Goal: Transaction & Acquisition: Purchase product/service

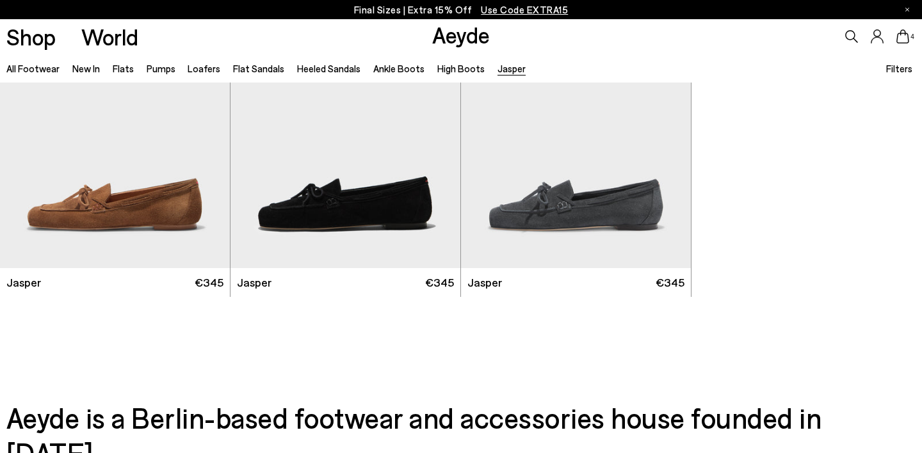
scroll to position [92, 0]
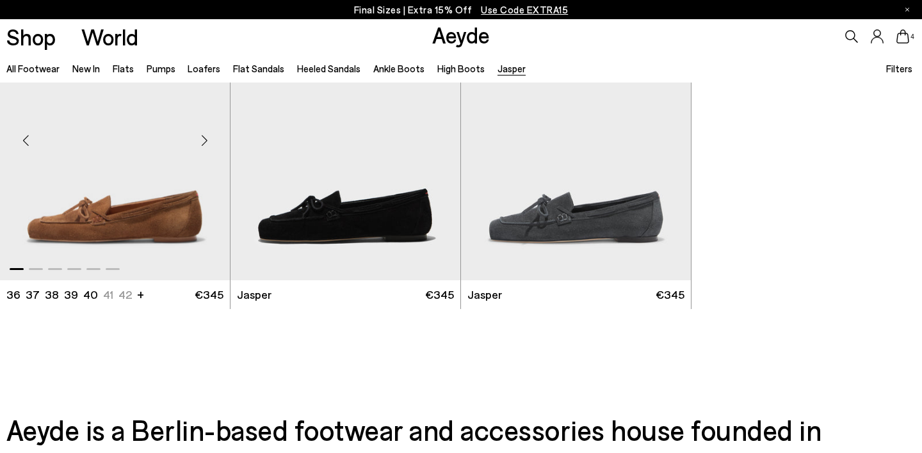
click at [111, 224] on img "1 / 6" at bounding box center [115, 135] width 230 height 289
click at [123, 191] on img "1 / 6" at bounding box center [115, 135] width 230 height 289
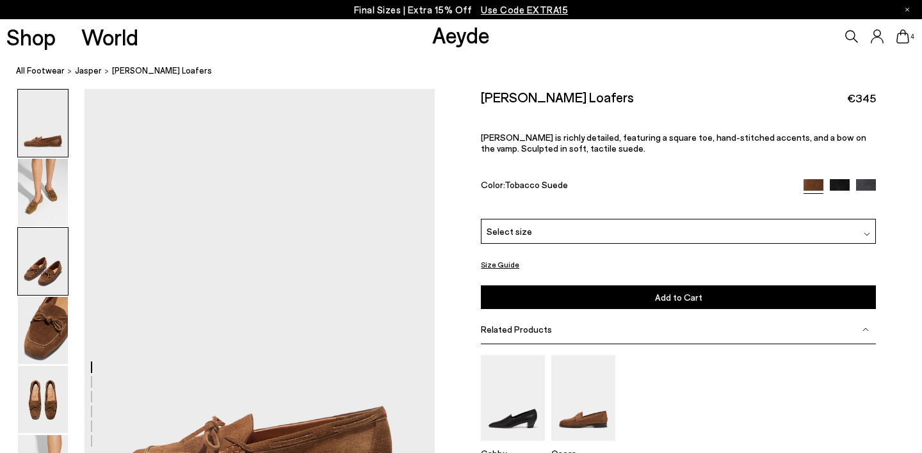
click at [36, 278] on img at bounding box center [43, 261] width 50 height 67
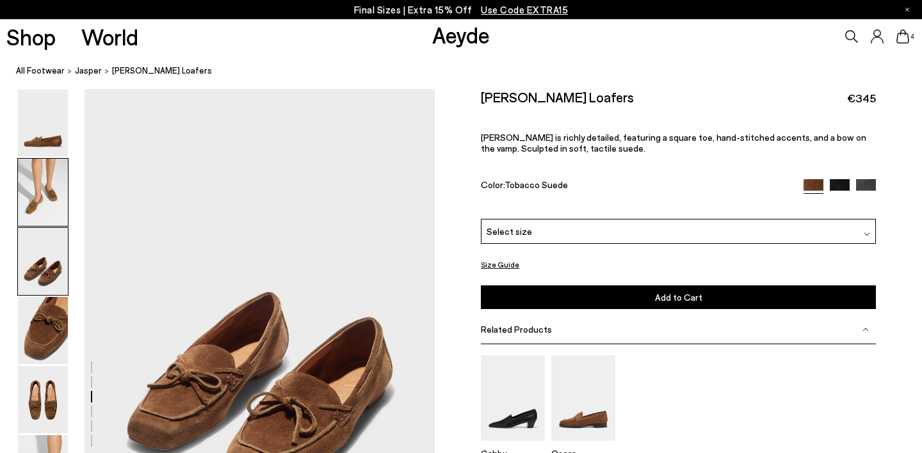
click at [35, 205] on img at bounding box center [43, 192] width 50 height 67
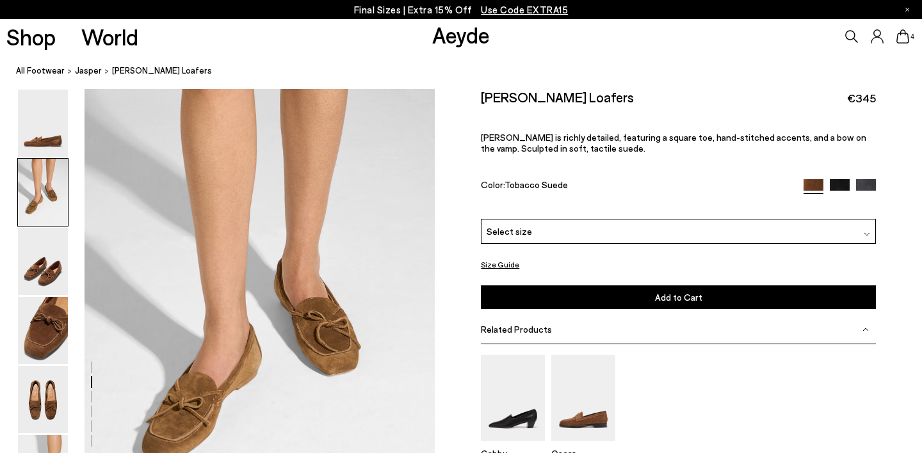
scroll to position [469, 0]
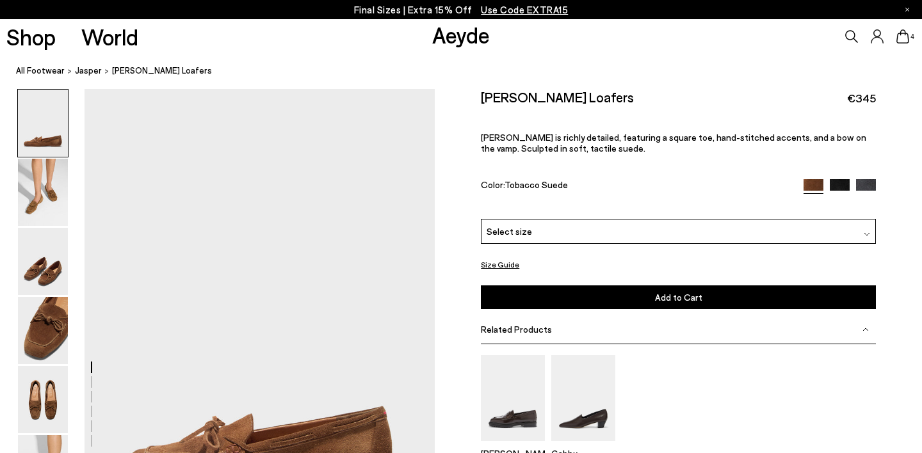
click at [712, 219] on div "Select size" at bounding box center [678, 231] width 395 height 25
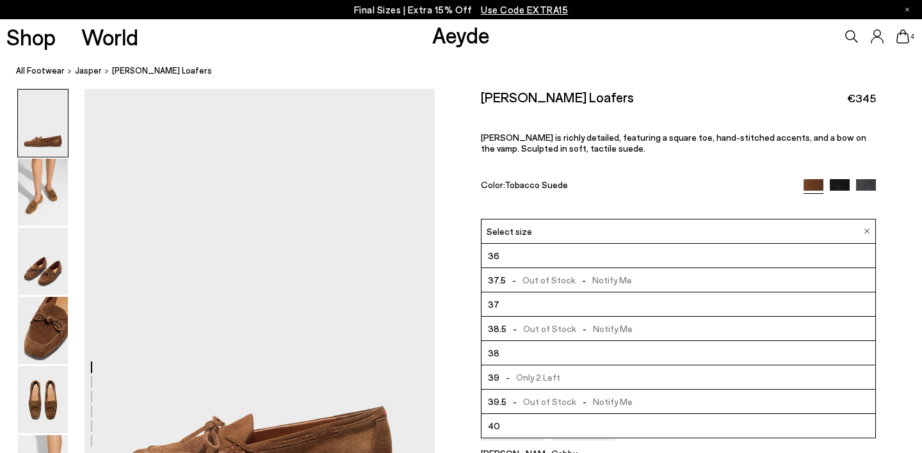
click at [692, 293] on li "37" at bounding box center [679, 305] width 394 height 24
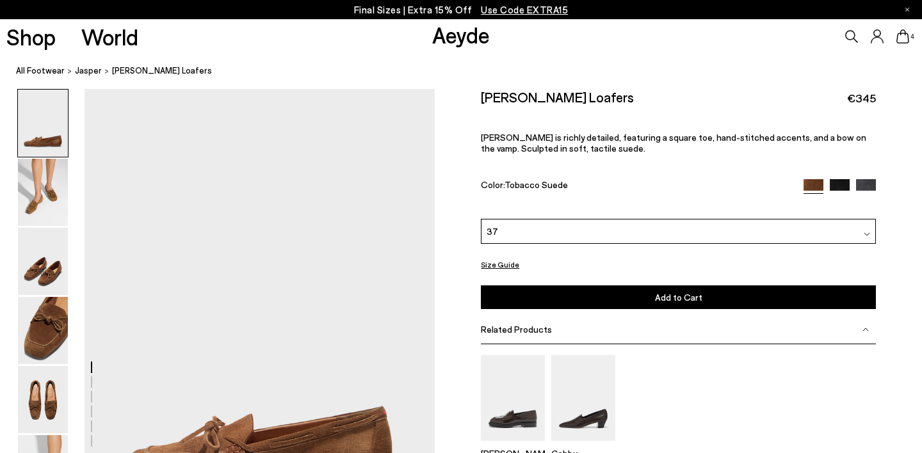
click at [693, 292] on span "Add to Cart" at bounding box center [678, 297] width 47 height 11
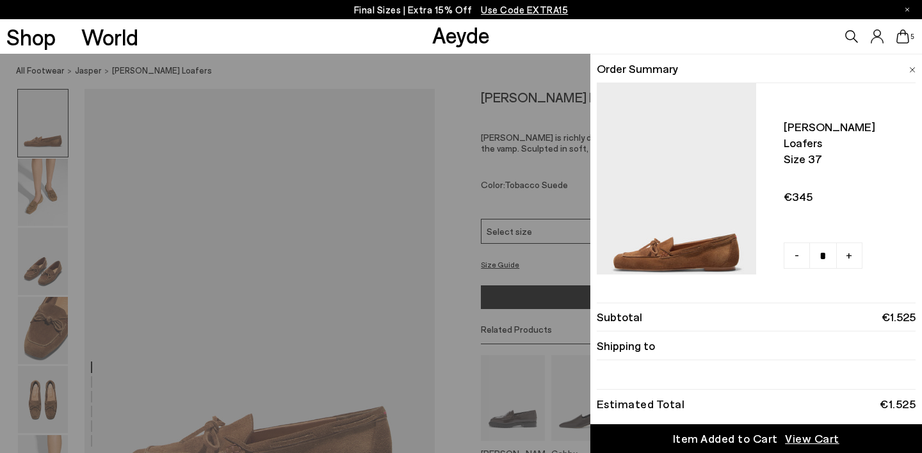
click at [258, 49] on div "Shop World Aeyde 5" at bounding box center [461, 36] width 922 height 35
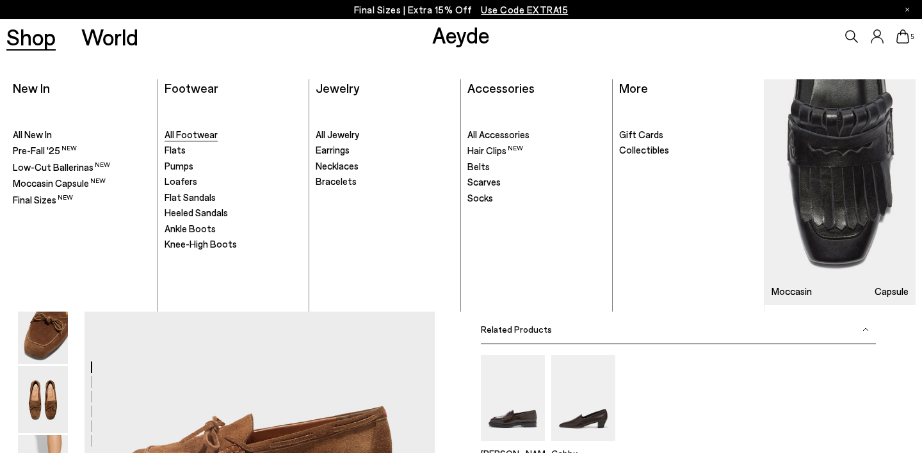
click at [177, 134] on span "All Footwear" at bounding box center [191, 135] width 53 height 12
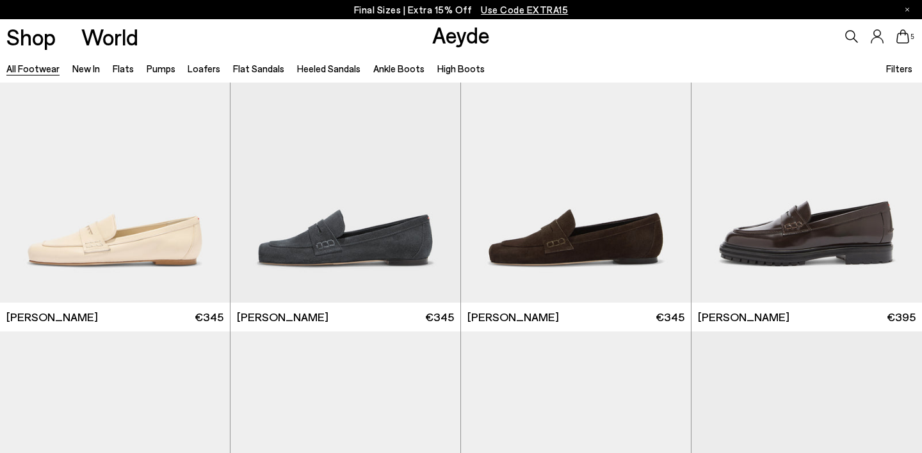
scroll to position [705, 0]
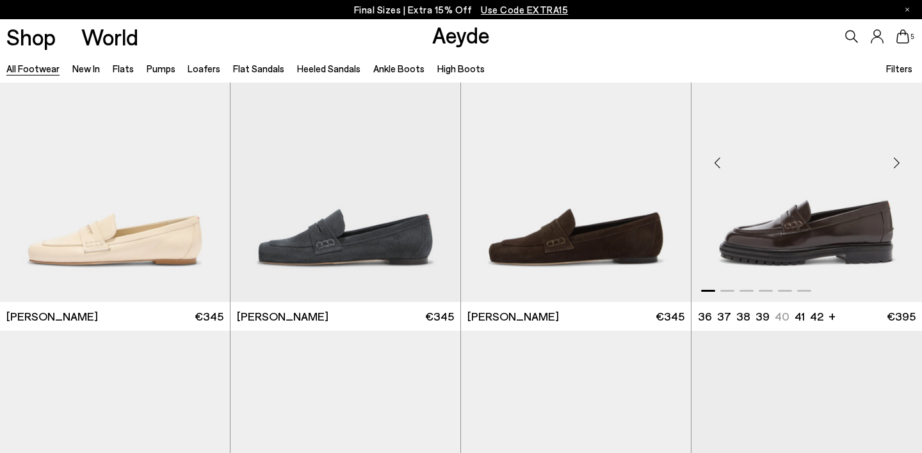
click at [892, 168] on div "Next slide" at bounding box center [896, 163] width 38 height 38
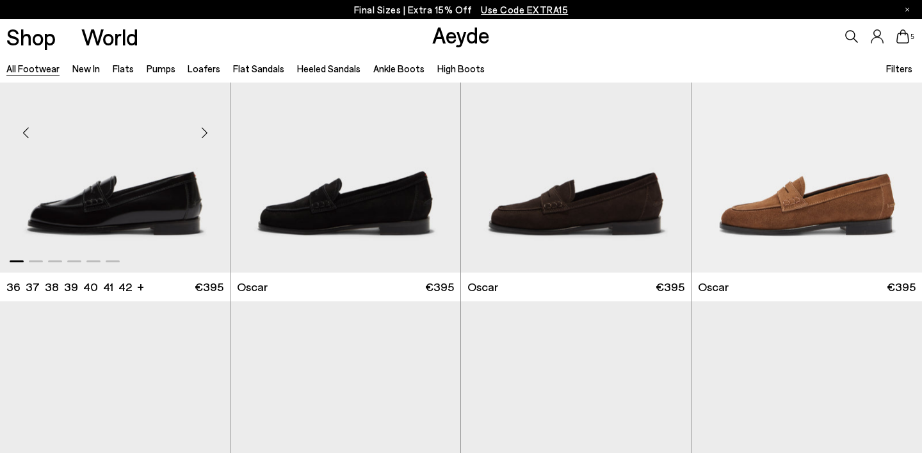
scroll to position [1689, 0]
click at [202, 133] on div "Next slide" at bounding box center [204, 133] width 38 height 38
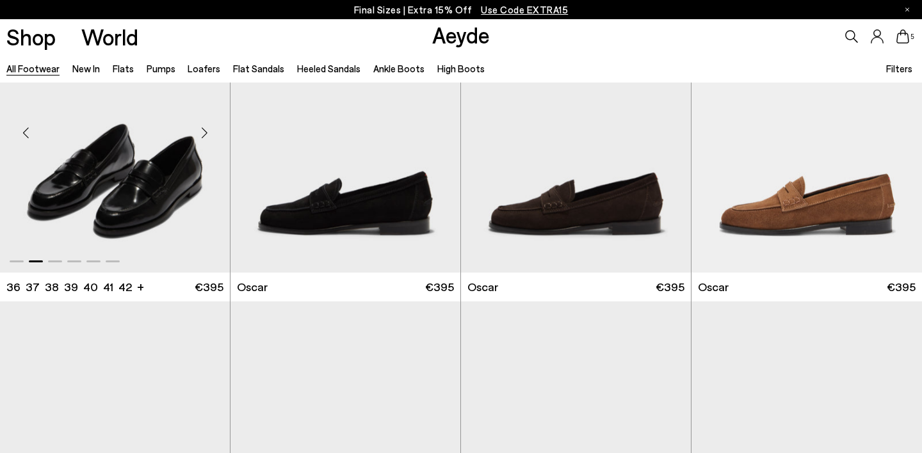
click at [202, 133] on div "Next slide" at bounding box center [204, 133] width 38 height 38
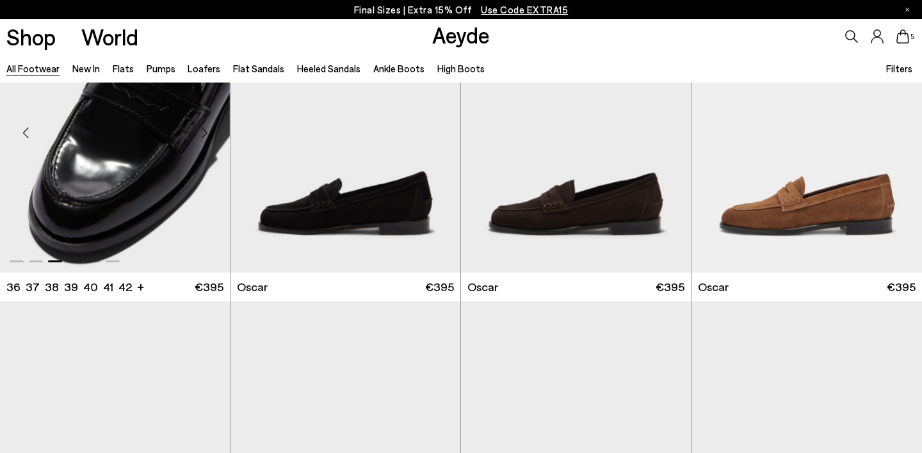
click at [202, 133] on div "Next slide" at bounding box center [204, 133] width 38 height 38
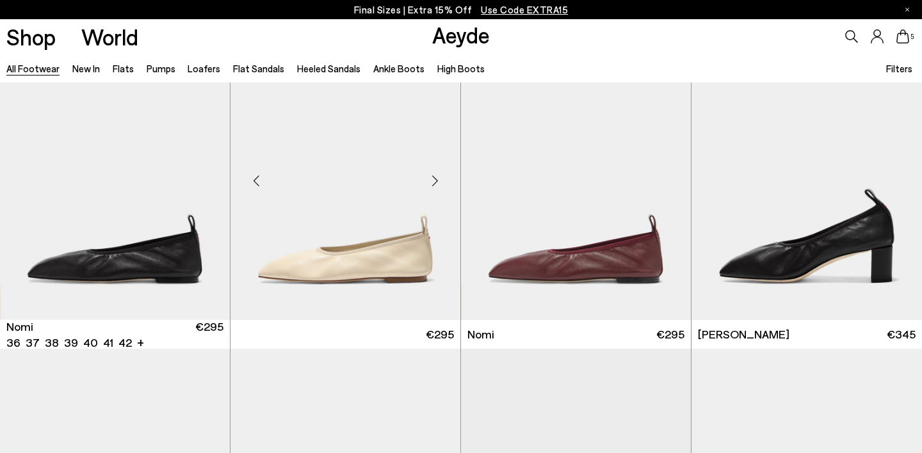
scroll to position [2869, 0]
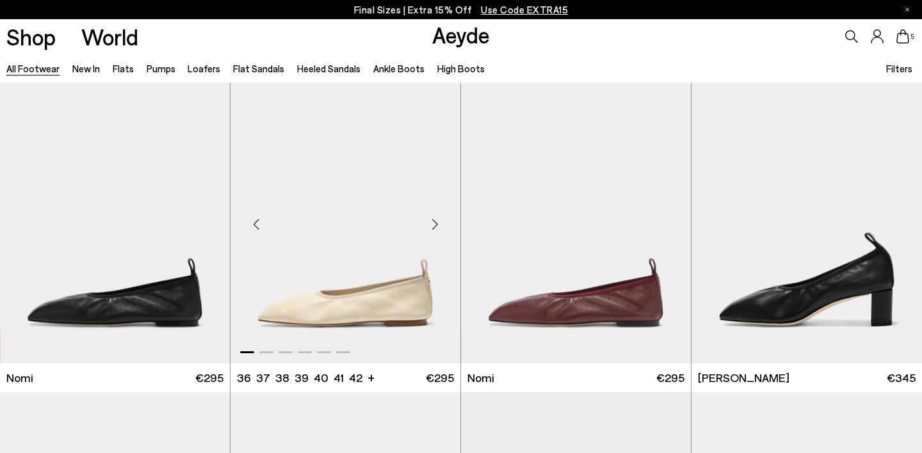
click at [439, 219] on div "Next slide" at bounding box center [435, 225] width 38 height 38
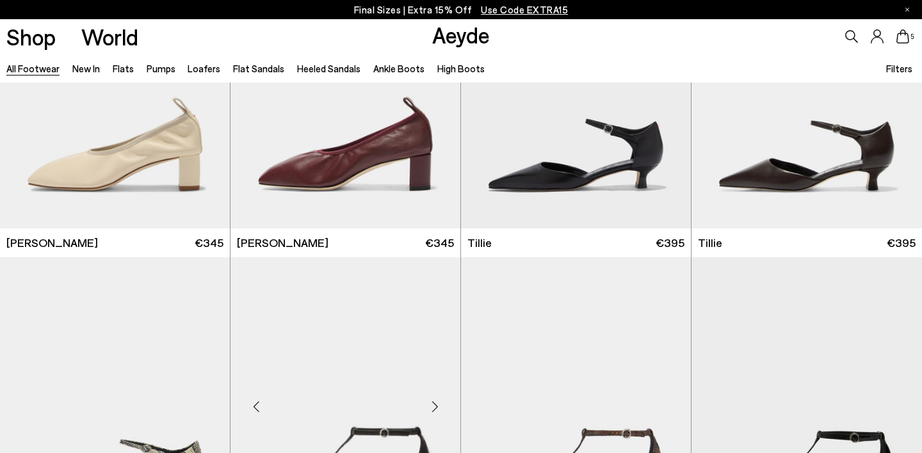
scroll to position [3319, 0]
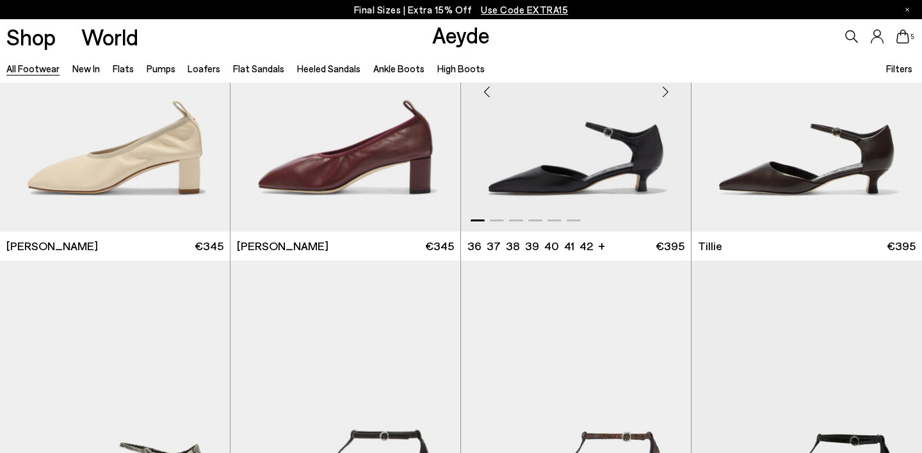
click at [664, 96] on div "Next slide" at bounding box center [665, 92] width 38 height 38
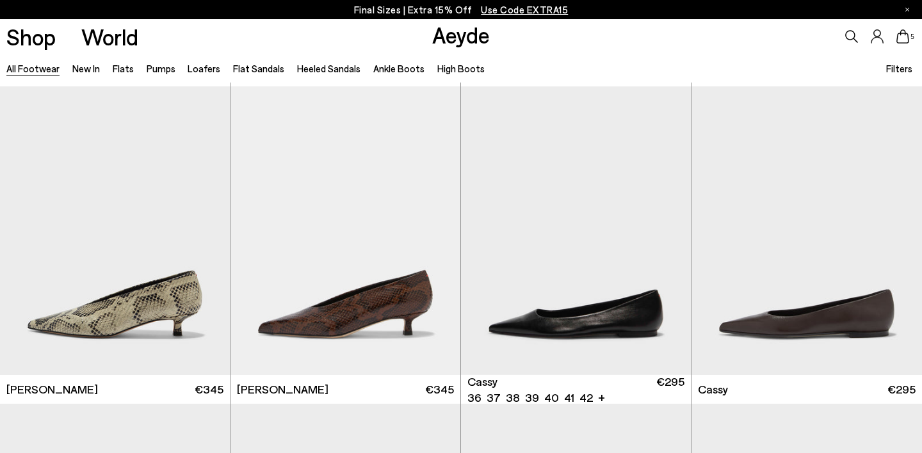
scroll to position [4116, 0]
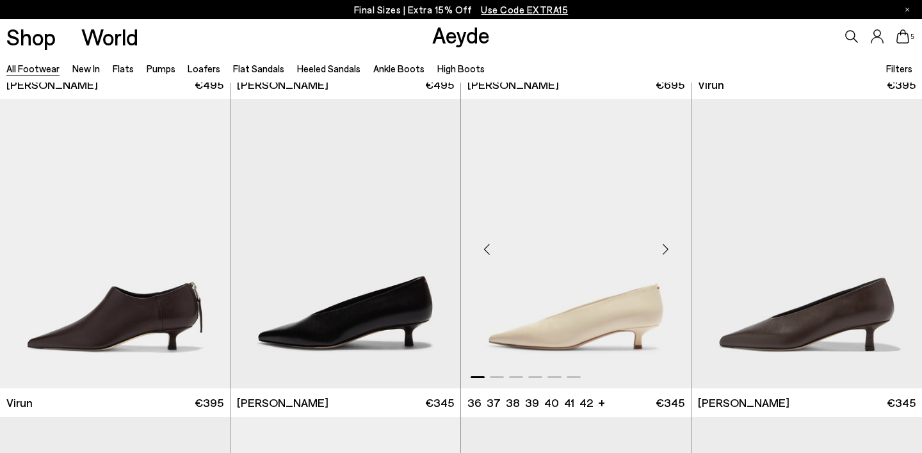
click at [668, 247] on div "Next slide" at bounding box center [665, 249] width 38 height 38
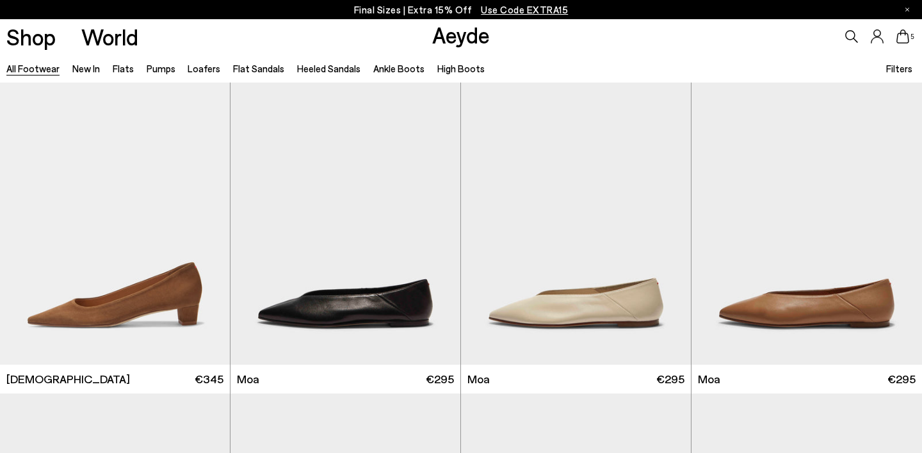
scroll to position [5097, 0]
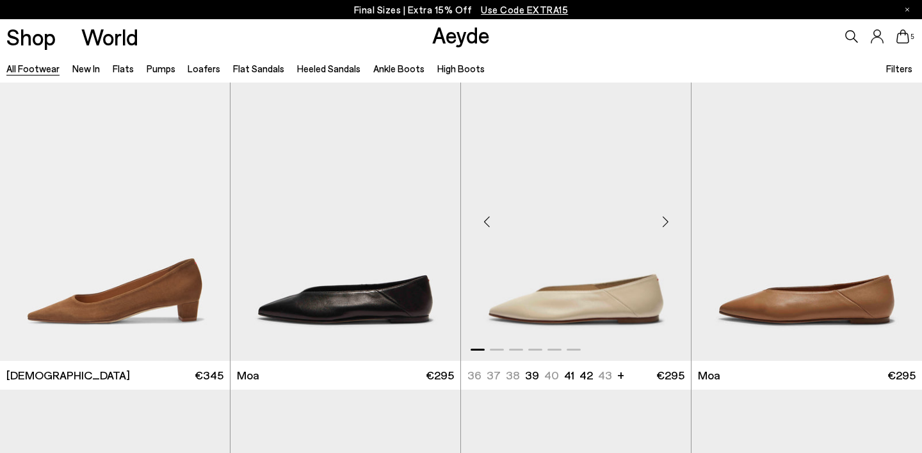
click at [663, 227] on div "Next slide" at bounding box center [665, 221] width 38 height 38
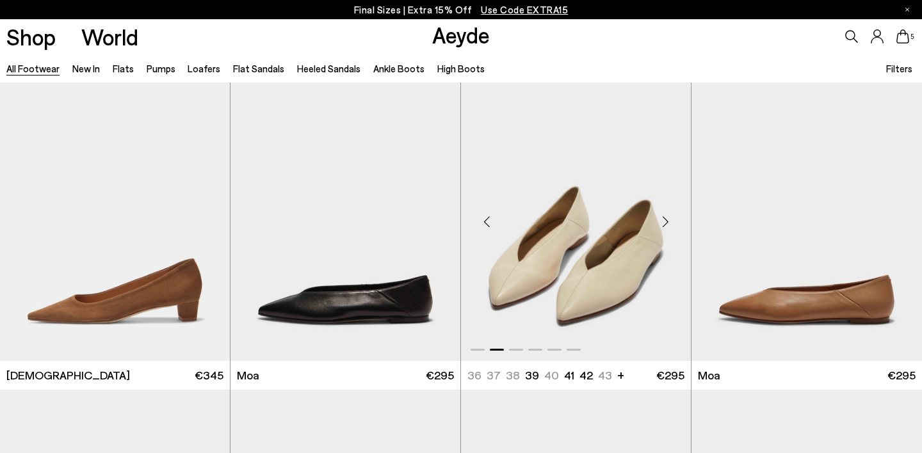
click at [663, 227] on div "Next slide" at bounding box center [665, 221] width 38 height 38
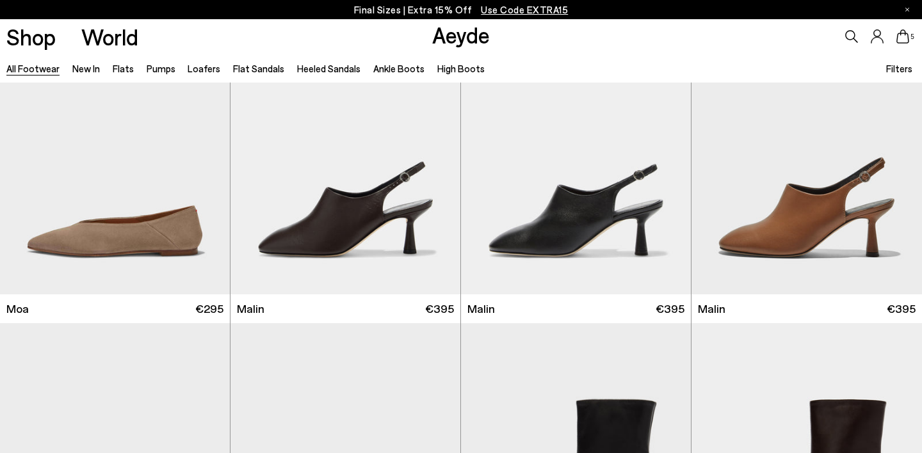
scroll to position [5788, 0]
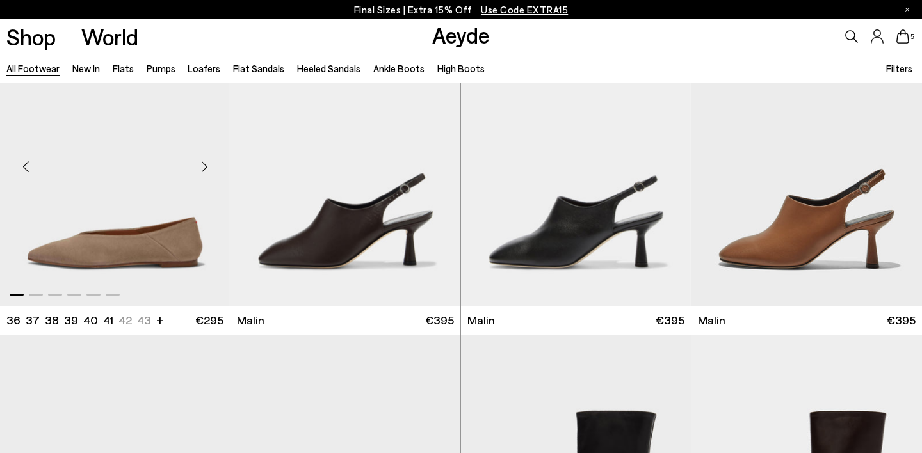
click at [206, 171] on div "Next slide" at bounding box center [204, 166] width 38 height 38
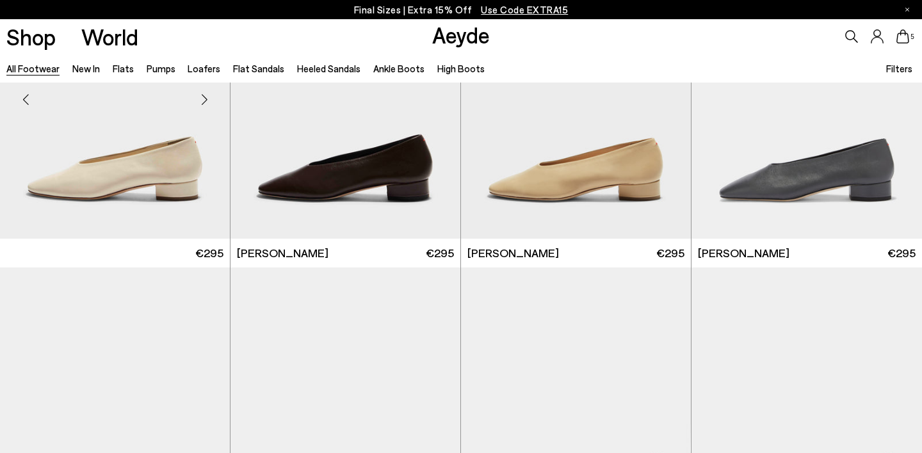
scroll to position [6810, 0]
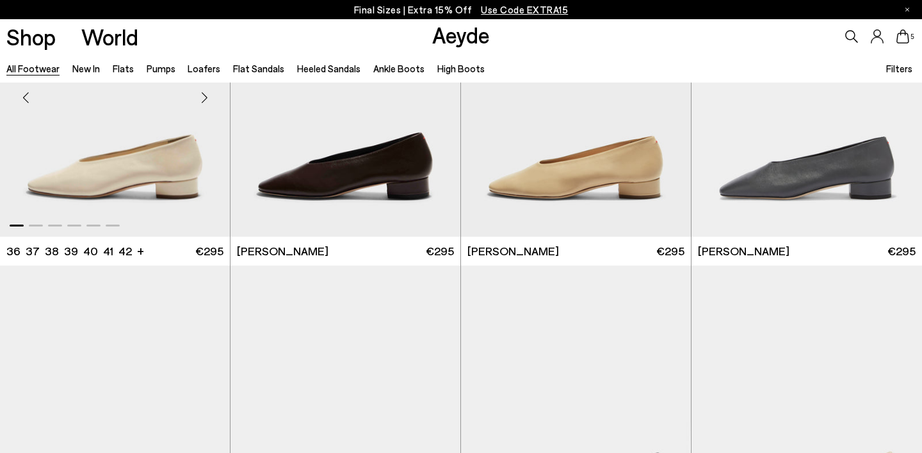
click at [205, 97] on div "Next slide" at bounding box center [204, 97] width 38 height 38
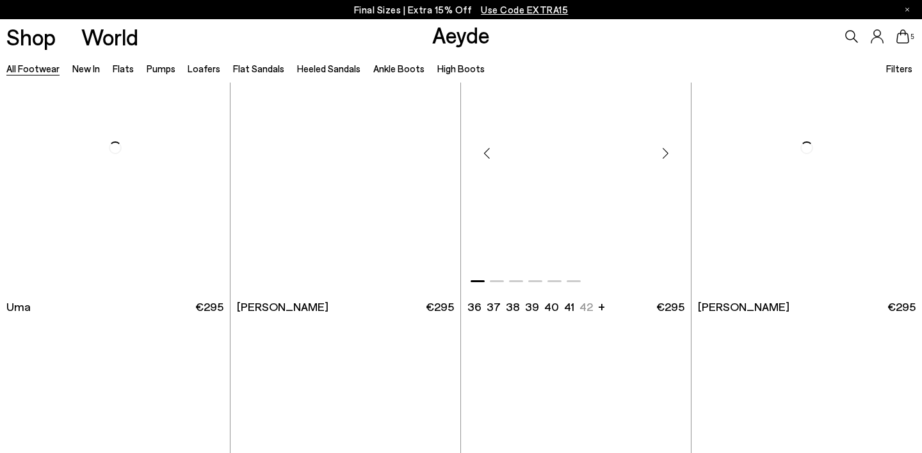
scroll to position [9928, 0]
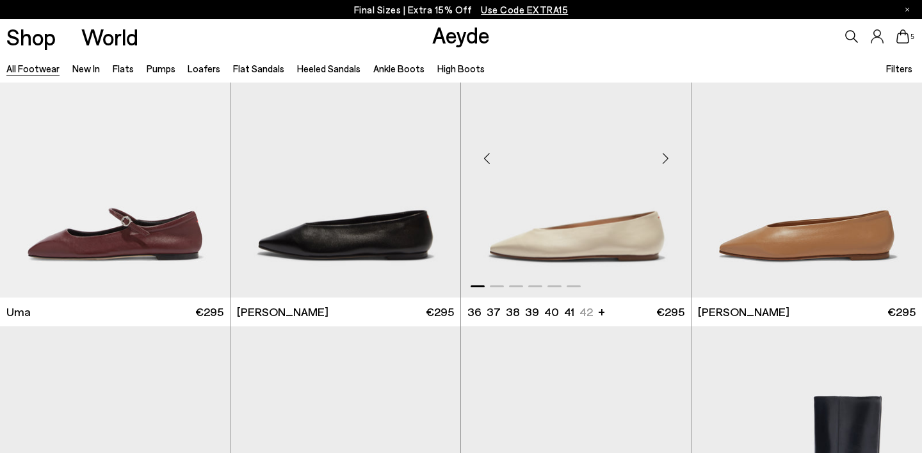
click at [665, 153] on div "Next slide" at bounding box center [665, 158] width 38 height 38
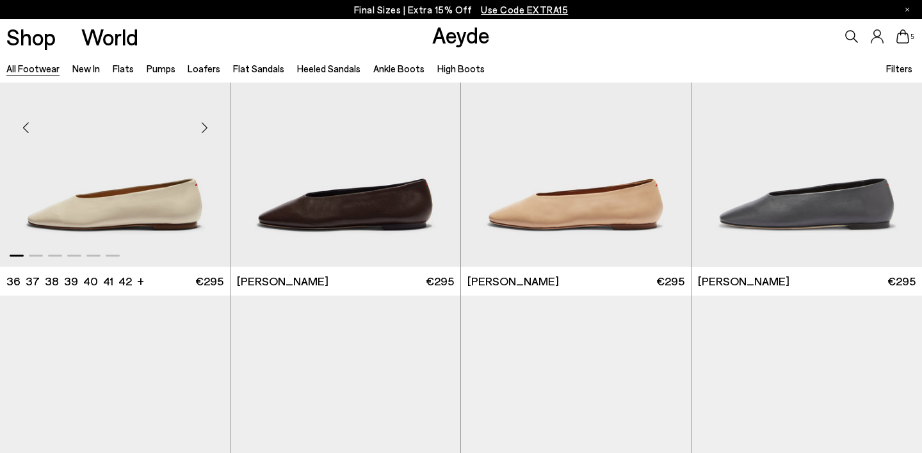
scroll to position [11835, 0]
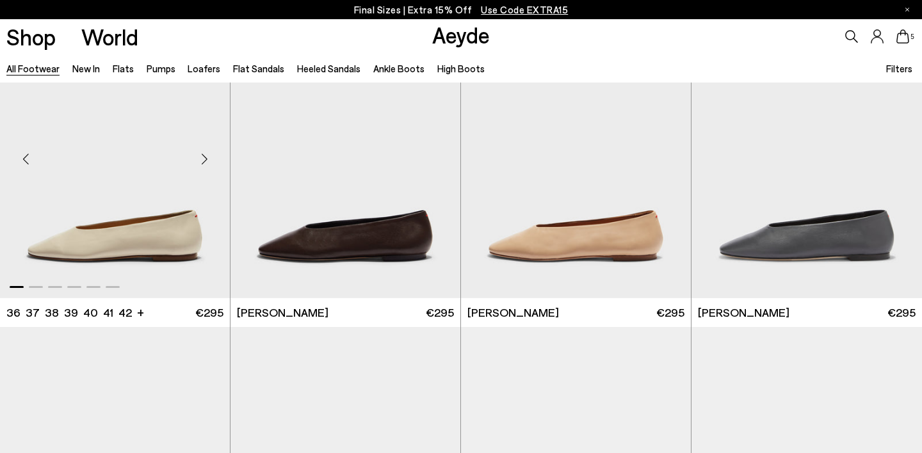
click at [207, 161] on div "Next slide" at bounding box center [204, 159] width 38 height 38
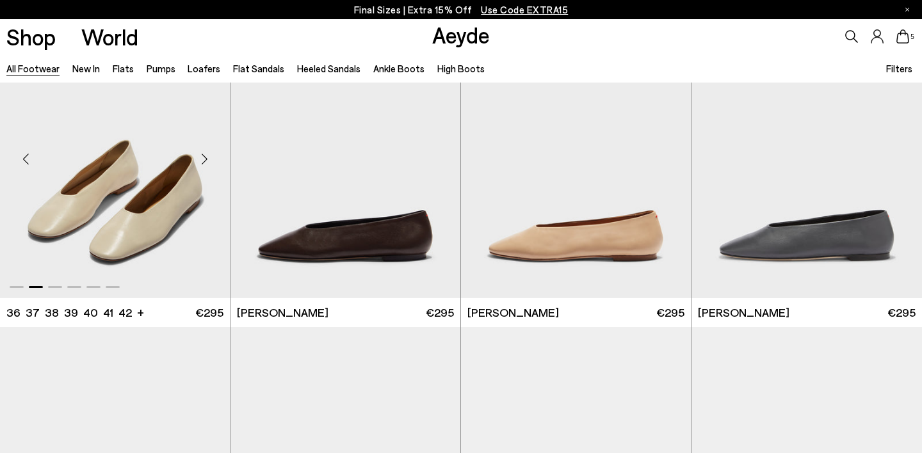
click at [207, 161] on div "Next slide" at bounding box center [204, 159] width 38 height 38
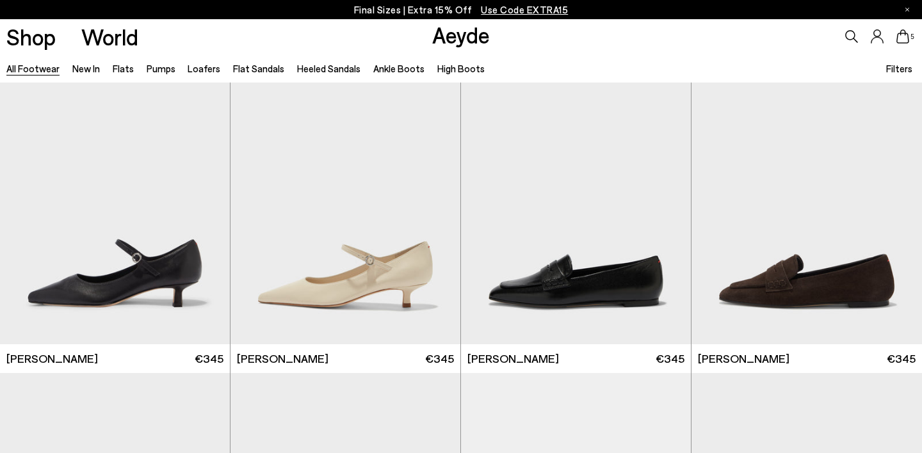
scroll to position [12736, 0]
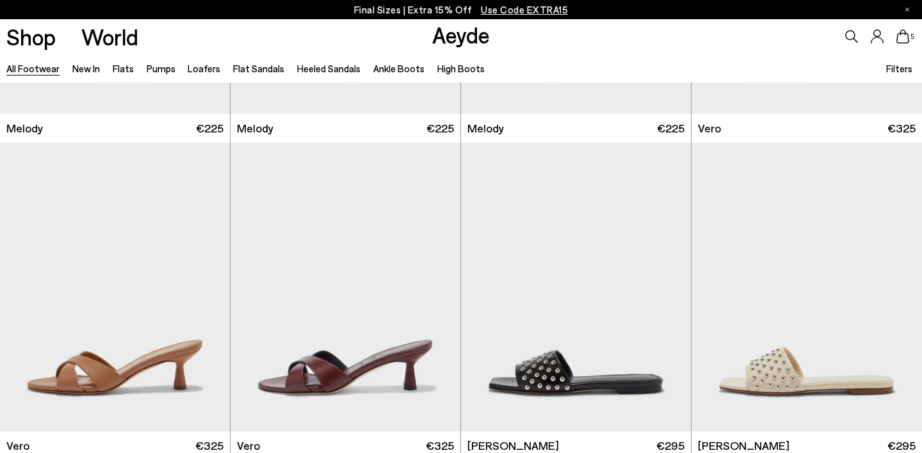
scroll to position [15217, 0]
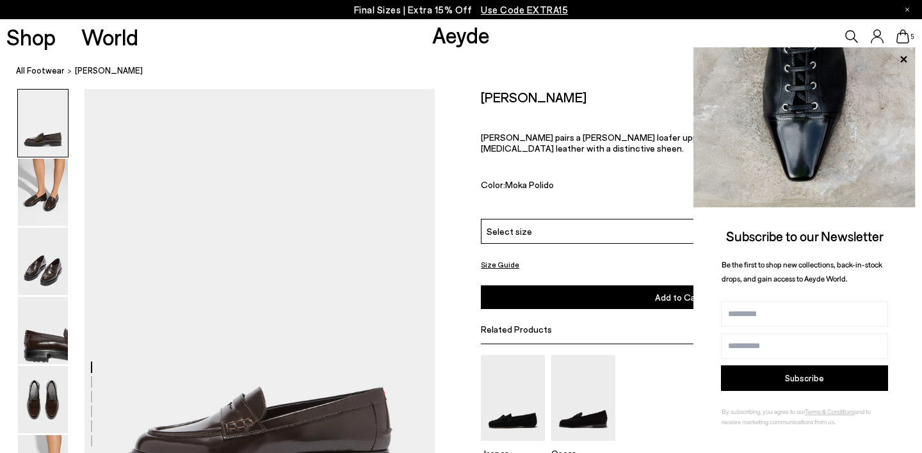
click at [563, 219] on div "Select size" at bounding box center [678, 231] width 395 height 25
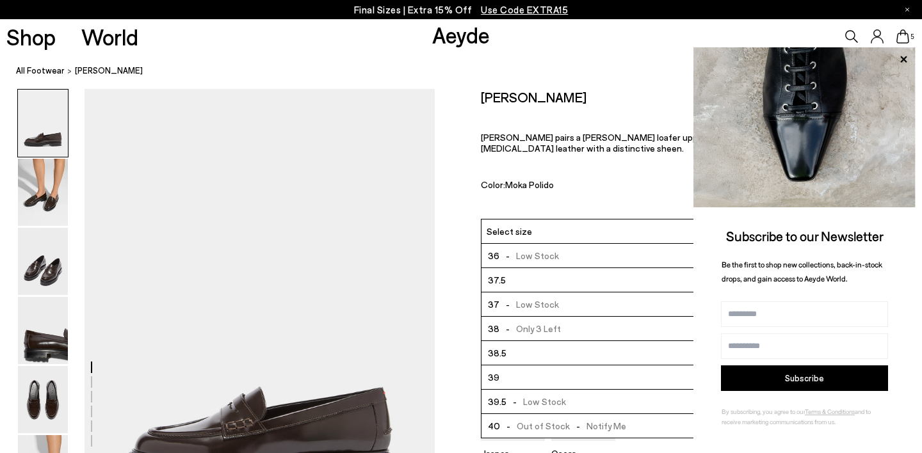
click at [566, 293] on li "37 - Low Stock" at bounding box center [679, 305] width 394 height 24
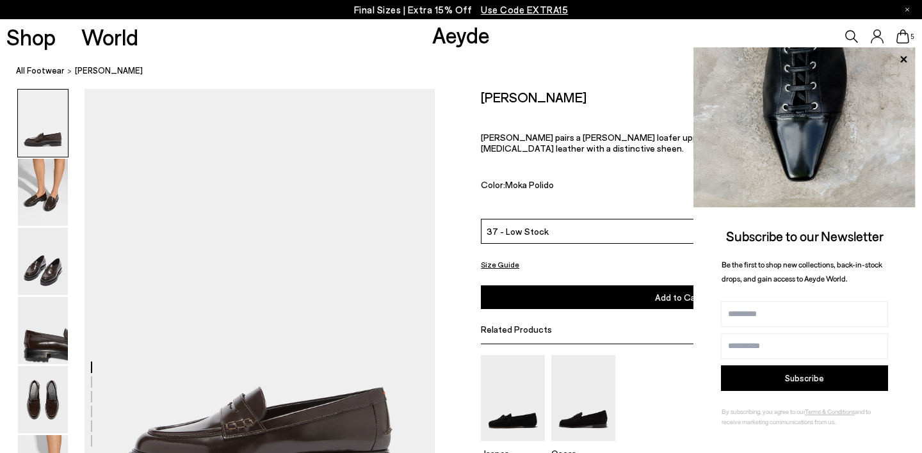
click at [589, 286] on button "Add to Cart Select a Size First" at bounding box center [678, 298] width 395 height 24
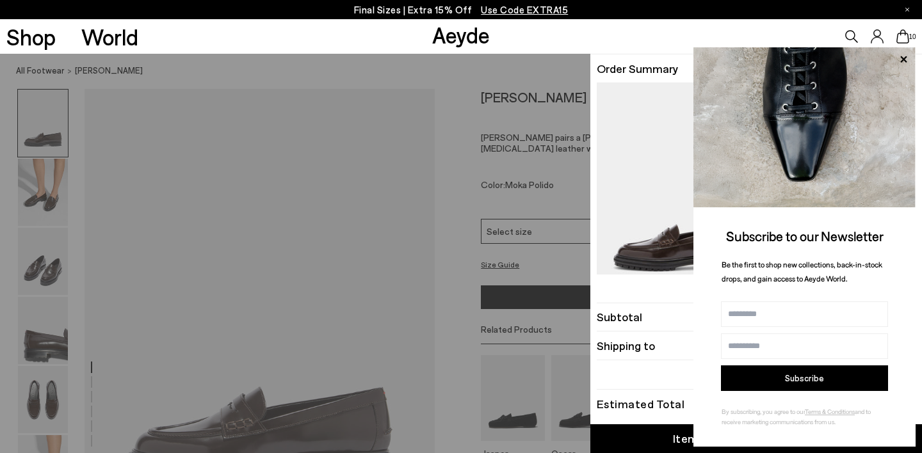
click at [665, 132] on img at bounding box center [676, 194] width 159 height 222
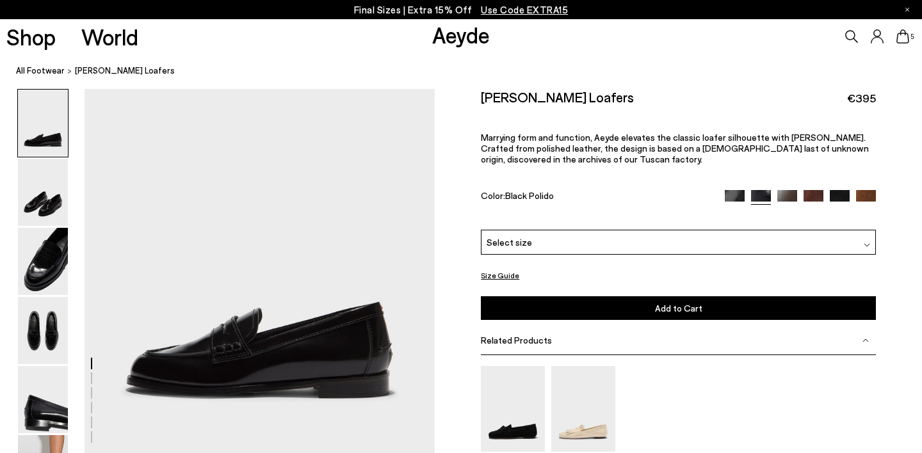
click at [584, 230] on div "Select size" at bounding box center [678, 242] width 395 height 25
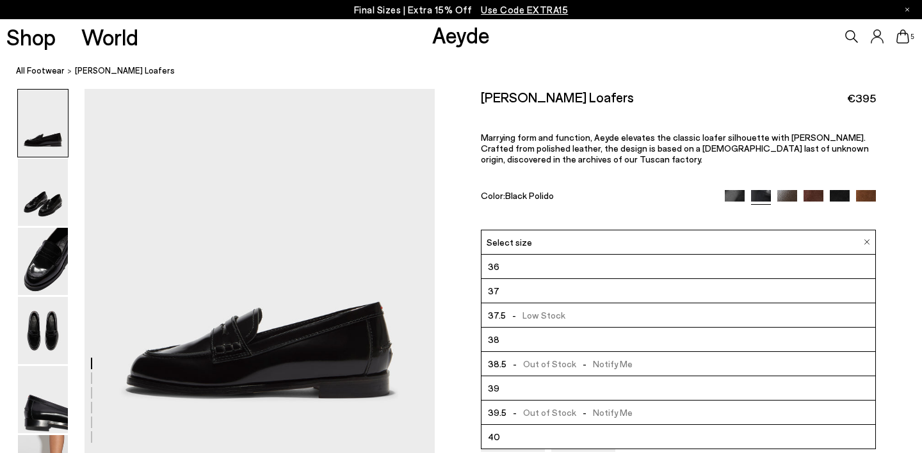
click at [580, 279] on li "37" at bounding box center [679, 291] width 394 height 24
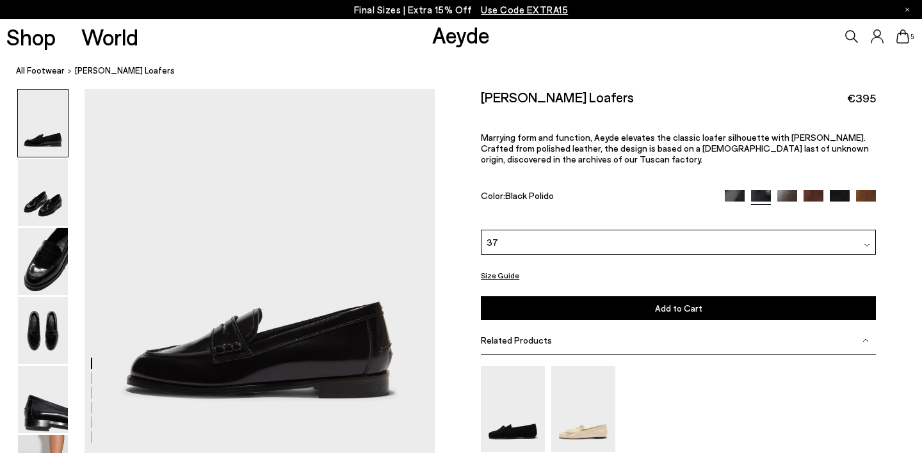
click at [611, 296] on button "Add to Cart Select a Size First" at bounding box center [678, 308] width 395 height 24
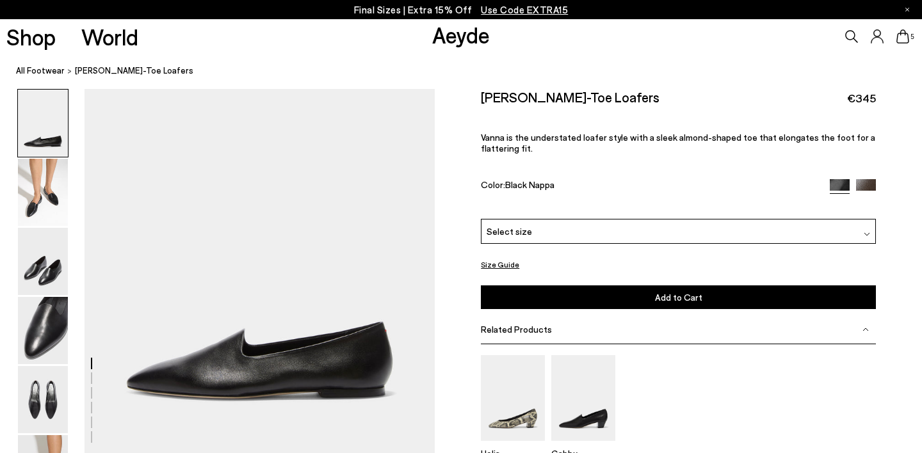
click at [553, 219] on div "Select size" at bounding box center [678, 231] width 395 height 25
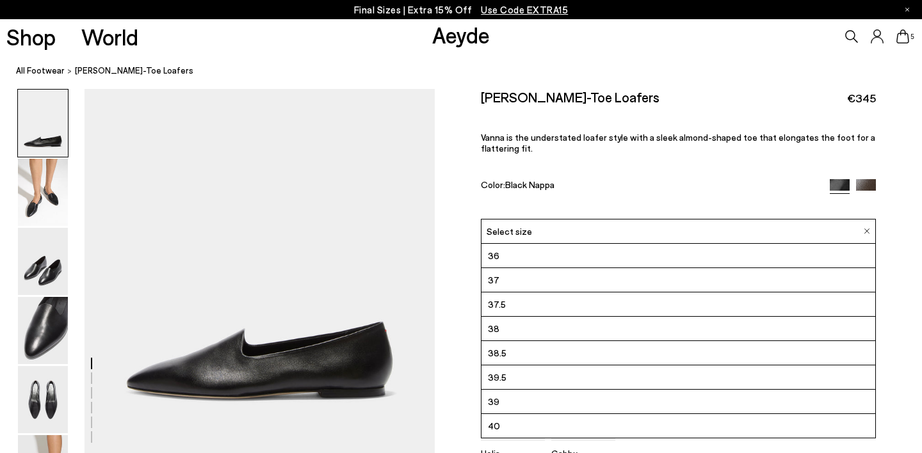
click at [555, 268] on li "37" at bounding box center [679, 280] width 394 height 24
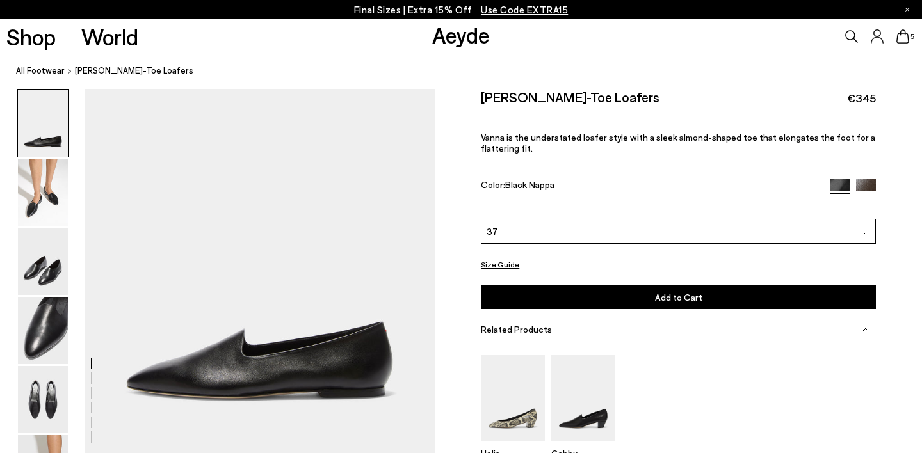
click at [584, 286] on button "Add to Cart Select a Size First" at bounding box center [678, 298] width 395 height 24
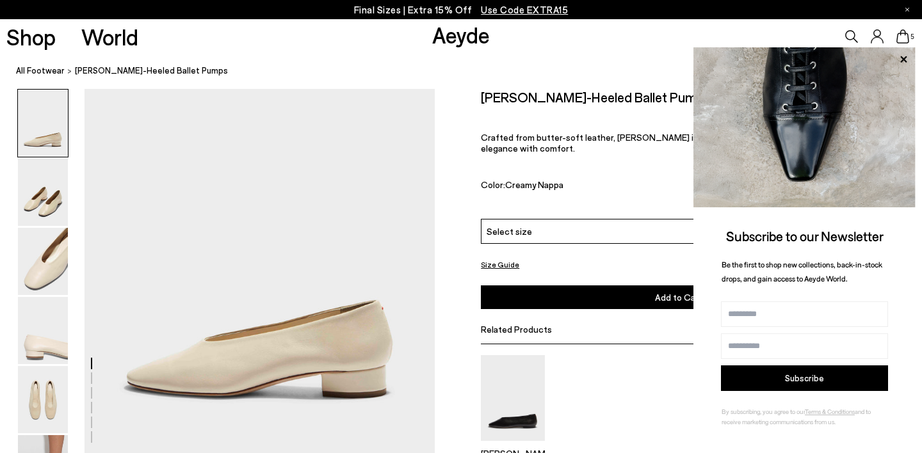
click at [565, 219] on div "Select size" at bounding box center [678, 231] width 395 height 25
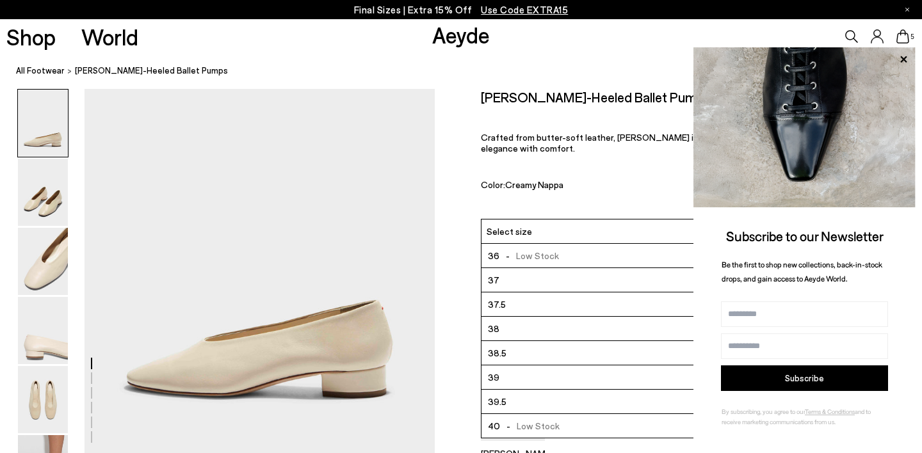
click at [537, 268] on li "37" at bounding box center [679, 280] width 394 height 24
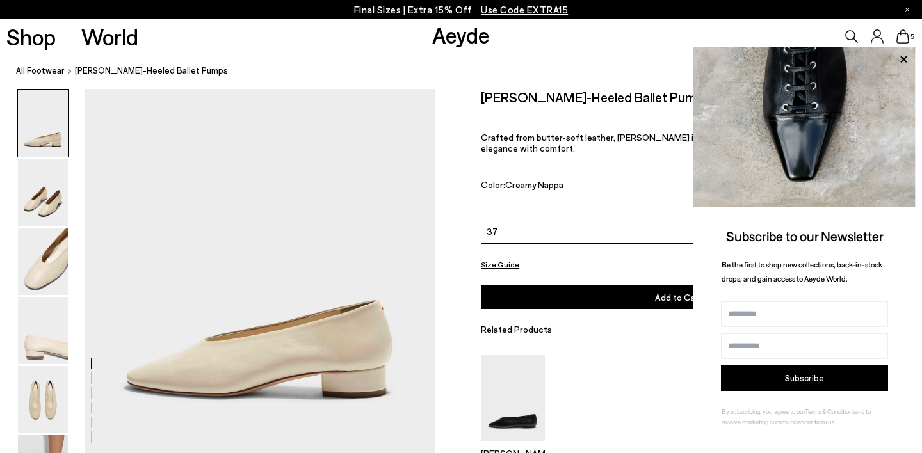
click at [555, 286] on button "Add to Cart Select a Size First" at bounding box center [678, 298] width 395 height 24
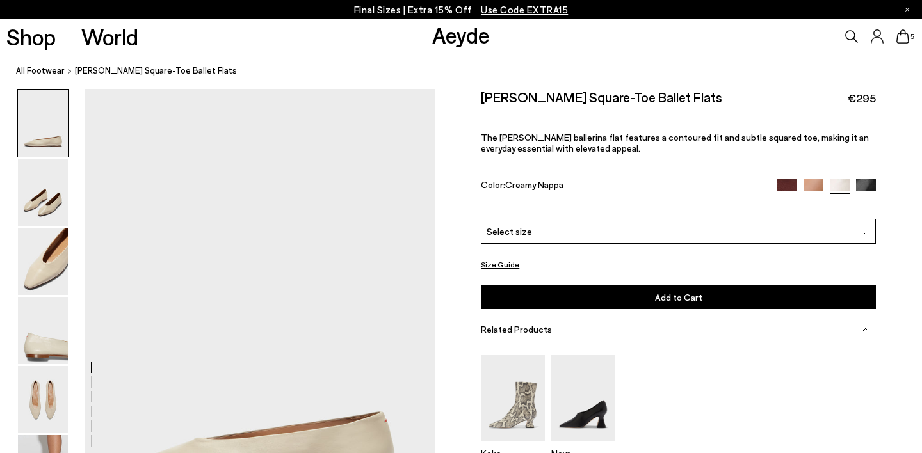
click at [485, 0] on div "Final Sizes | Extra 15% Off Use Code EXTRA15" at bounding box center [461, 9] width 922 height 19
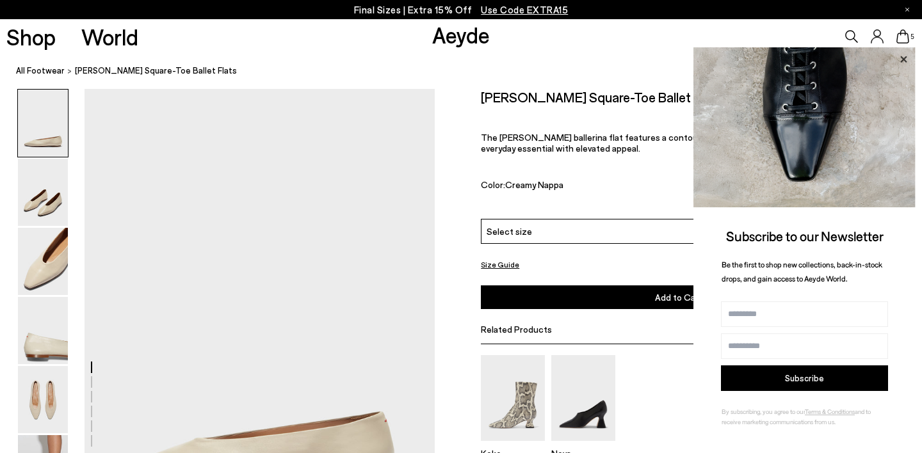
click at [904, 58] on icon at bounding box center [903, 59] width 17 height 17
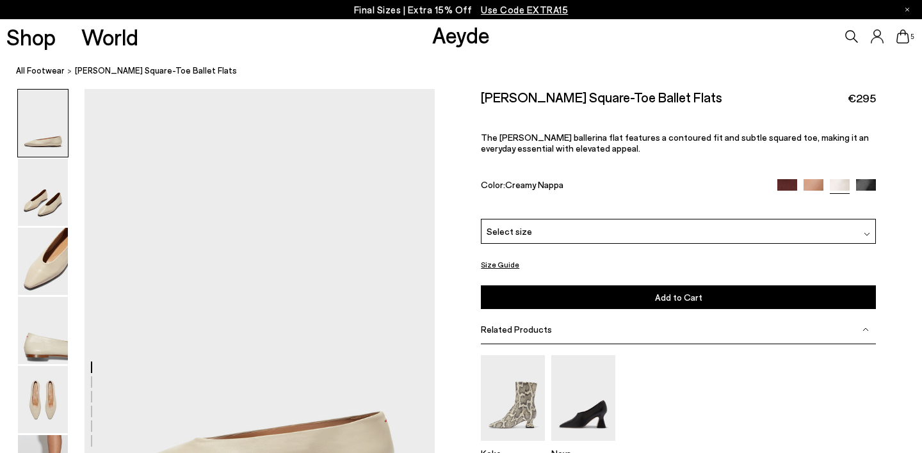
click at [731, 219] on div "Select size" at bounding box center [678, 231] width 395 height 25
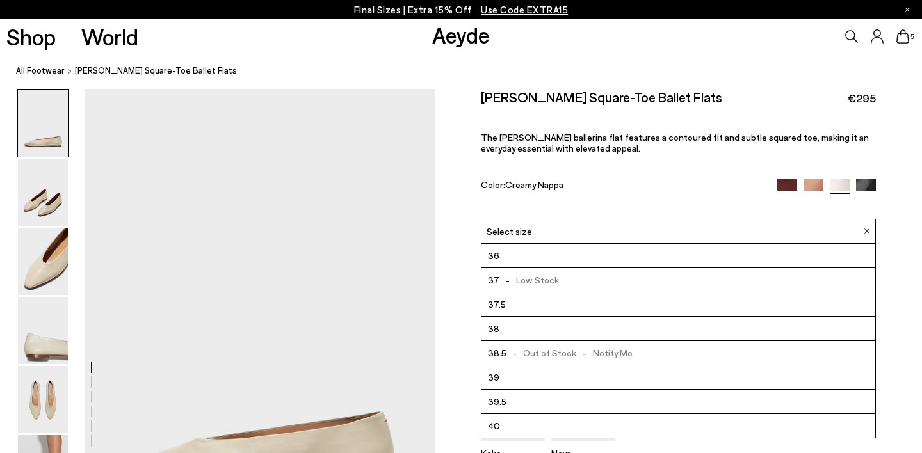
click at [711, 268] on li "37 - Low Stock" at bounding box center [679, 280] width 394 height 24
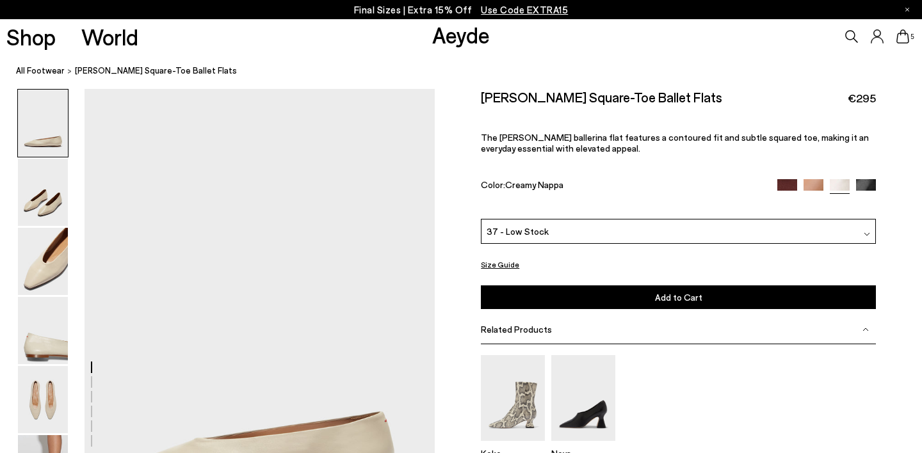
click at [720, 286] on button "Add to Cart Select a Size First" at bounding box center [678, 298] width 395 height 24
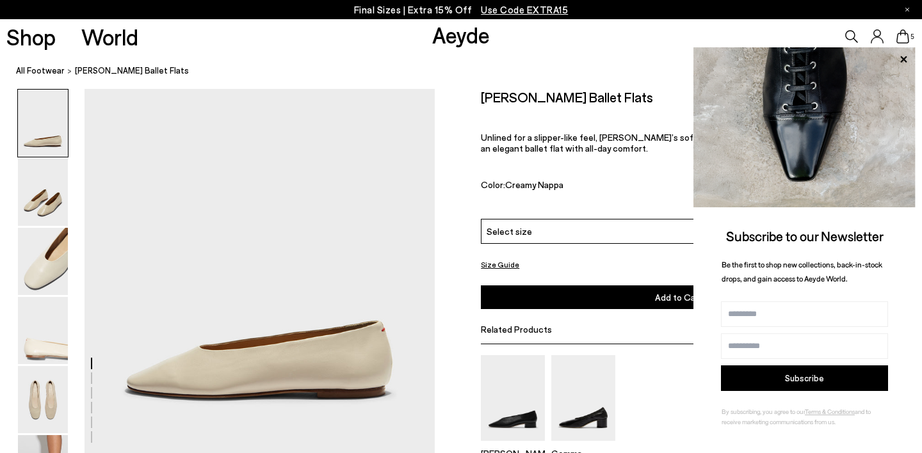
click at [663, 0] on div "Final Sizes | Extra 15% Off Use Code EXTRA15" at bounding box center [461, 9] width 922 height 19
click at [597, 219] on div "Select size" at bounding box center [678, 231] width 395 height 25
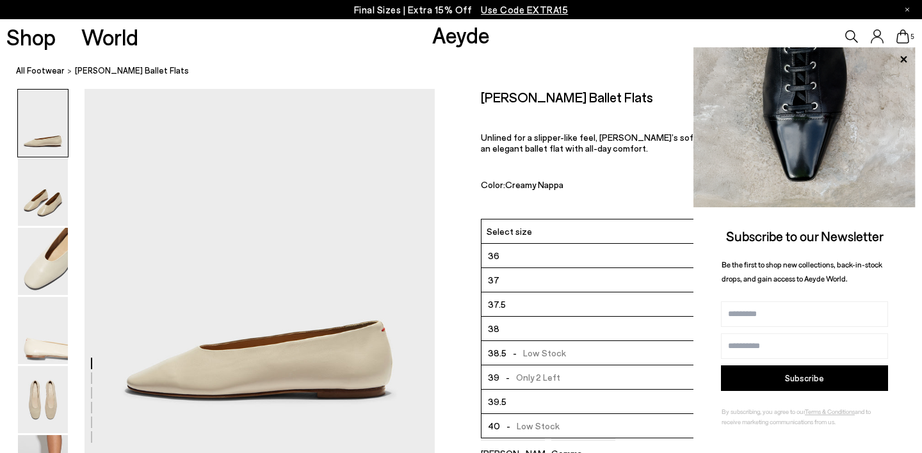
click at [562, 268] on li "37" at bounding box center [679, 280] width 394 height 24
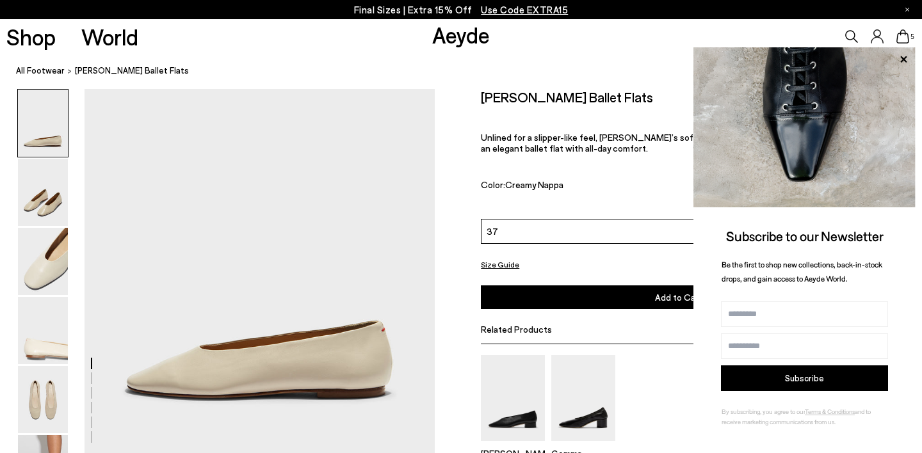
click at [571, 286] on button "Add to Cart Select a Size First" at bounding box center [678, 298] width 395 height 24
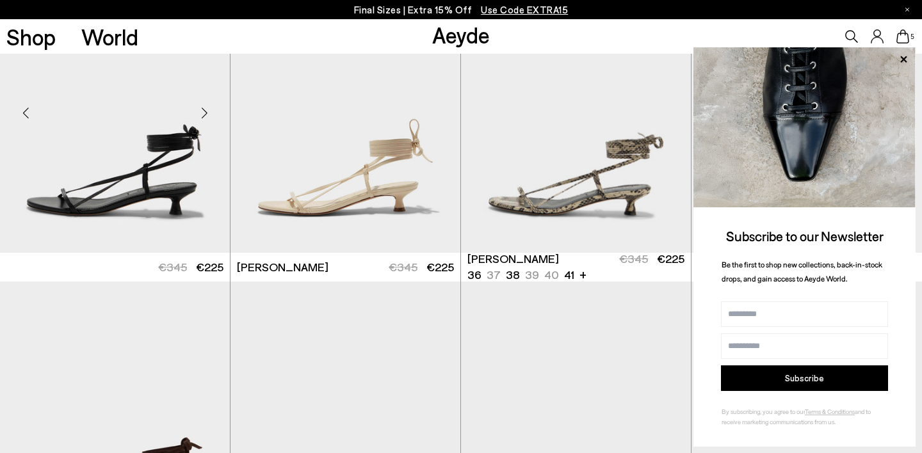
scroll to position [402, 0]
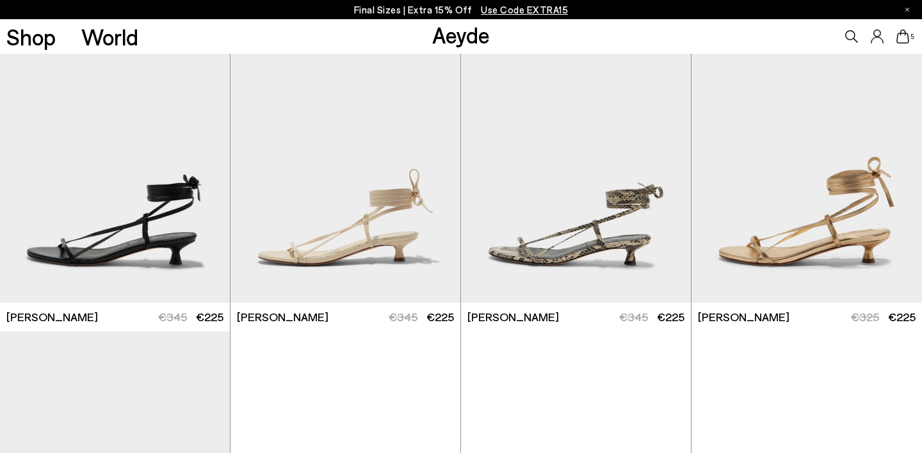
scroll to position [368, 0]
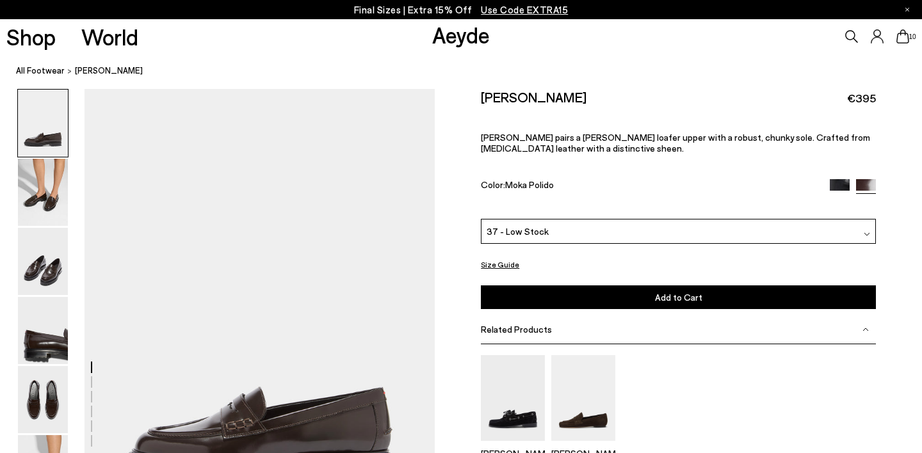
click at [901, 42] on icon at bounding box center [903, 36] width 13 height 14
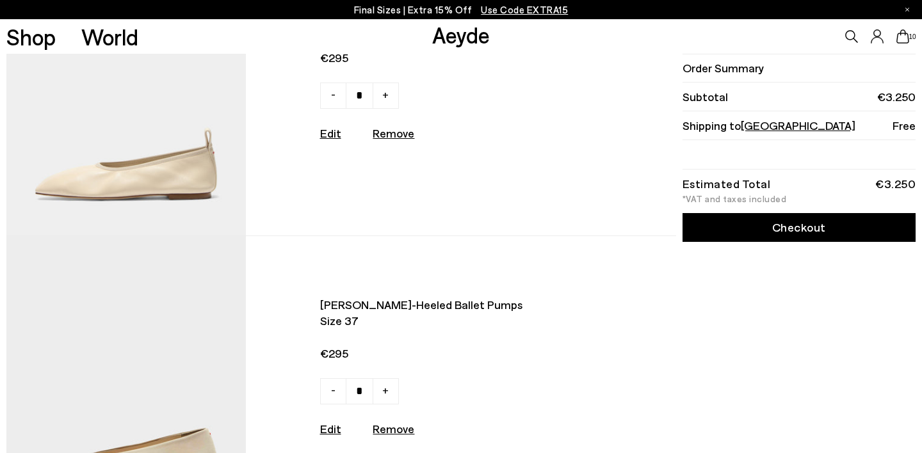
scroll to position [2178, 0]
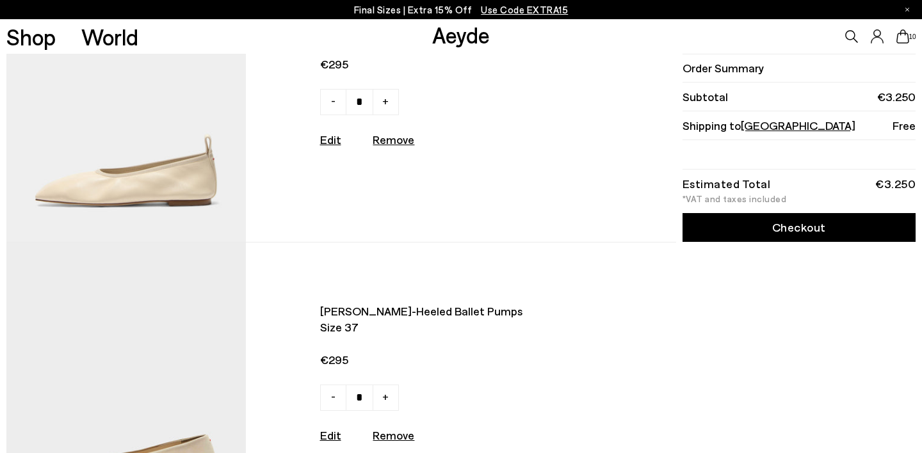
type input "*"
click at [394, 138] on u "Remove" at bounding box center [394, 140] width 42 height 14
type input "*"
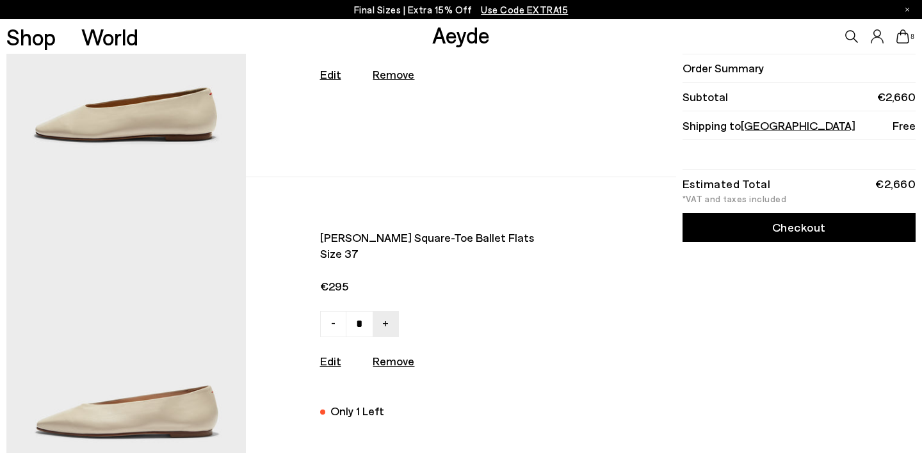
scroll to position [1653, 0]
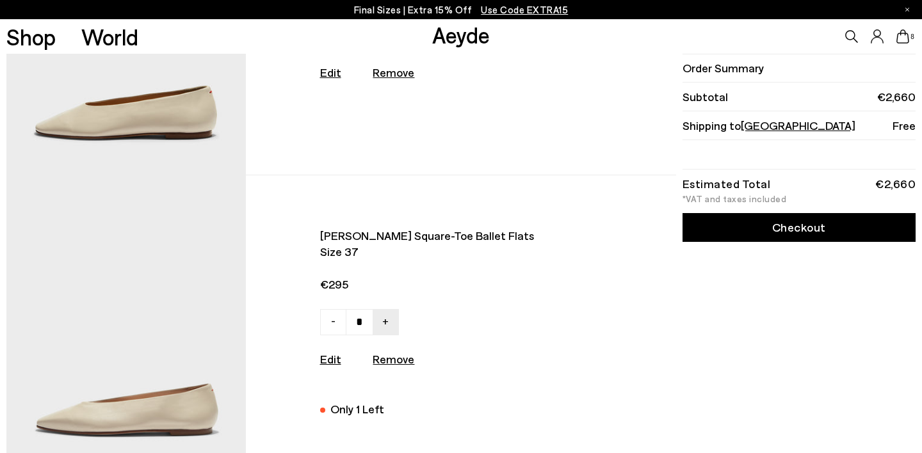
click at [389, 364] on u "Remove" at bounding box center [394, 359] width 42 height 14
type input "*"
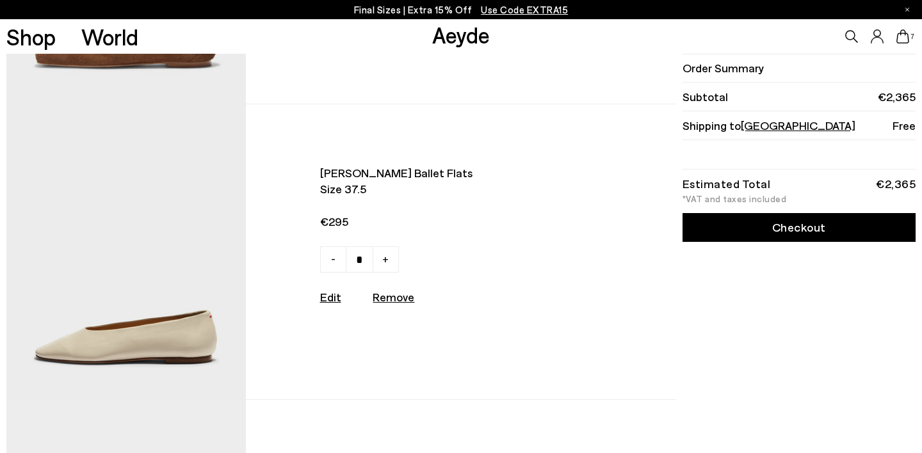
scroll to position [1428, 0]
click at [143, 268] on img at bounding box center [125, 252] width 239 height 295
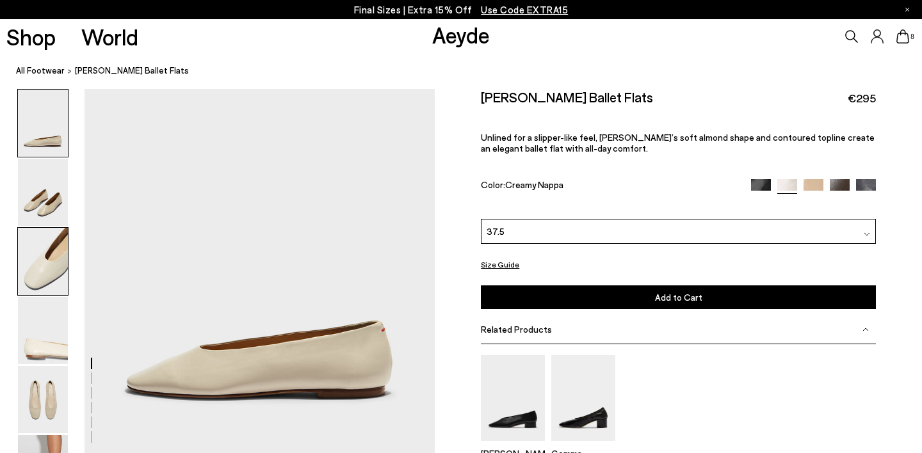
click at [32, 251] on img at bounding box center [43, 261] width 50 height 67
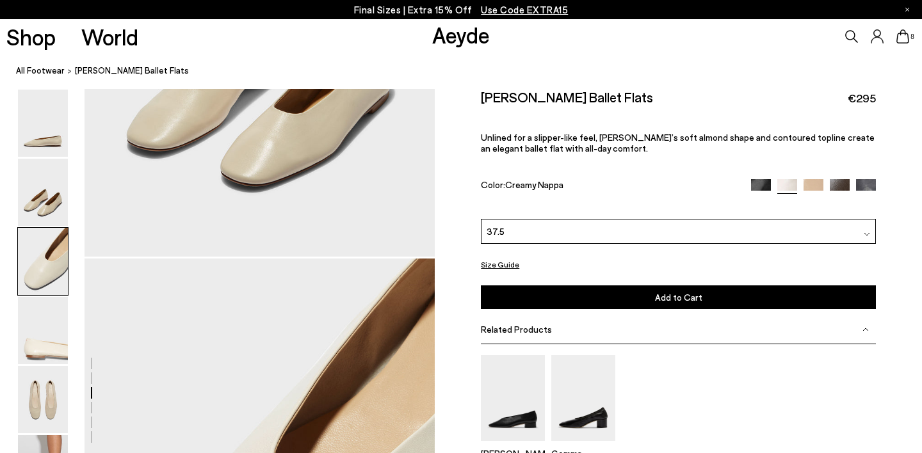
scroll to position [836, 0]
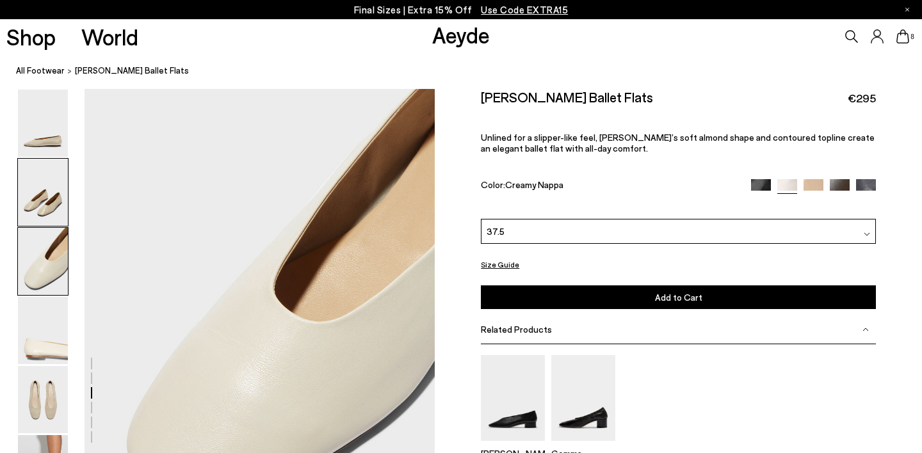
click at [19, 197] on img at bounding box center [43, 192] width 50 height 67
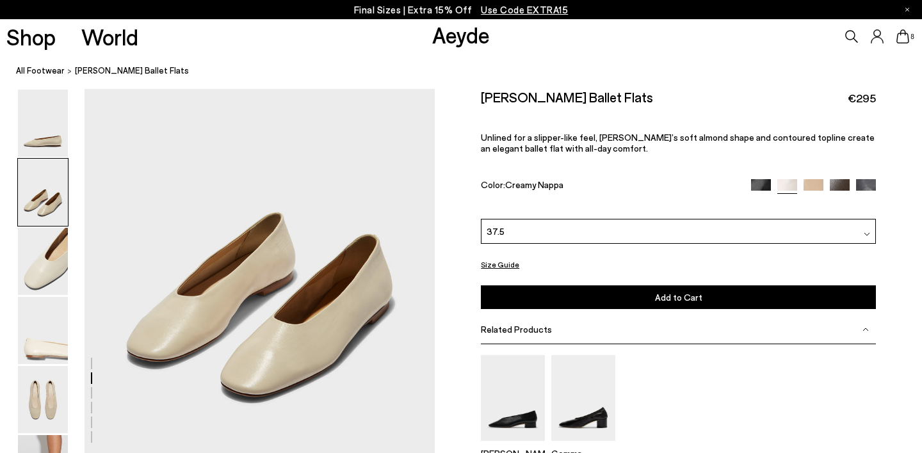
scroll to position [457, 0]
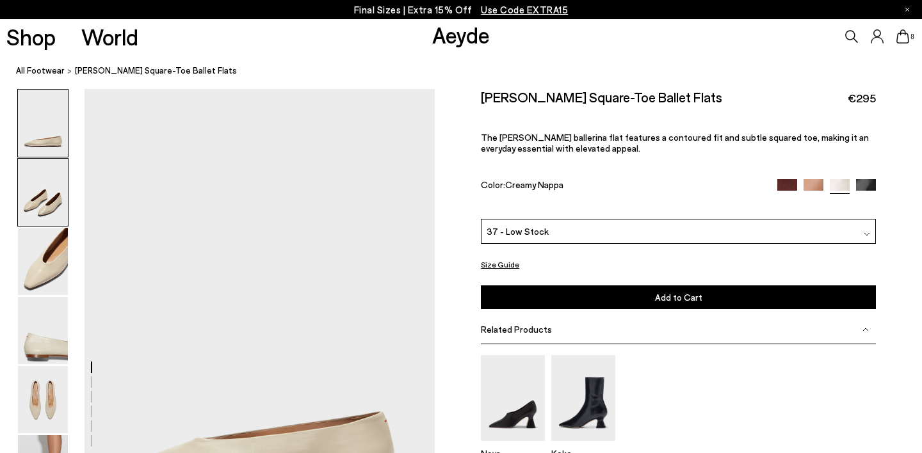
click at [39, 202] on img at bounding box center [43, 192] width 50 height 67
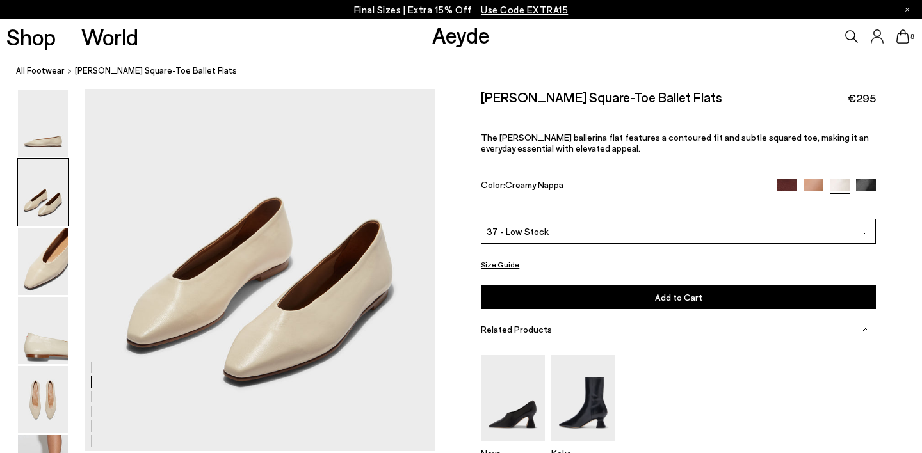
scroll to position [574, 0]
click at [29, 414] on img at bounding box center [43, 399] width 50 height 67
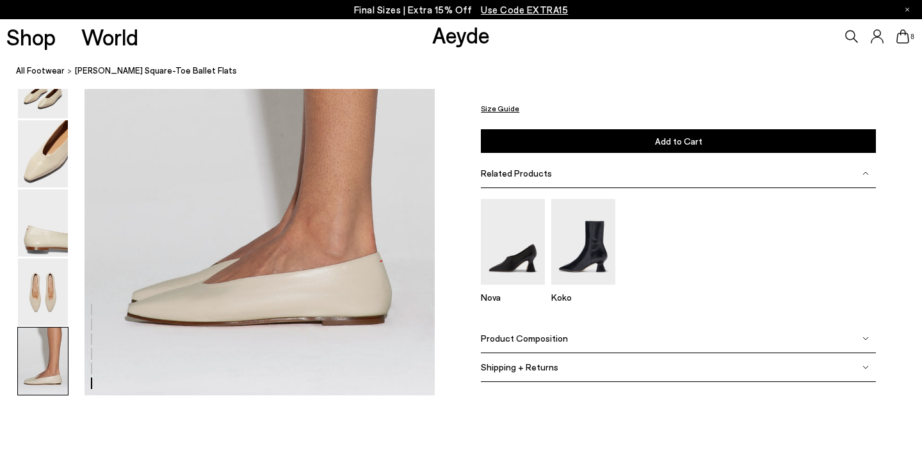
scroll to position [2507, 0]
click at [54, 289] on img at bounding box center [43, 291] width 50 height 67
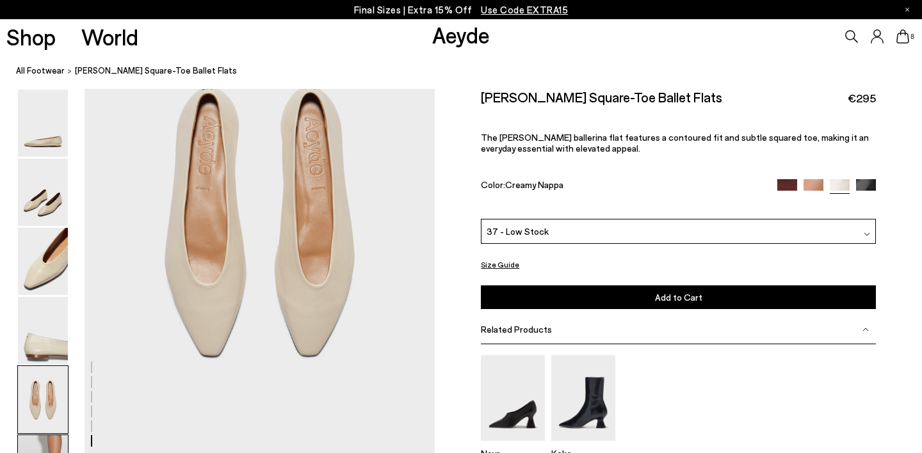
scroll to position [1877, 0]
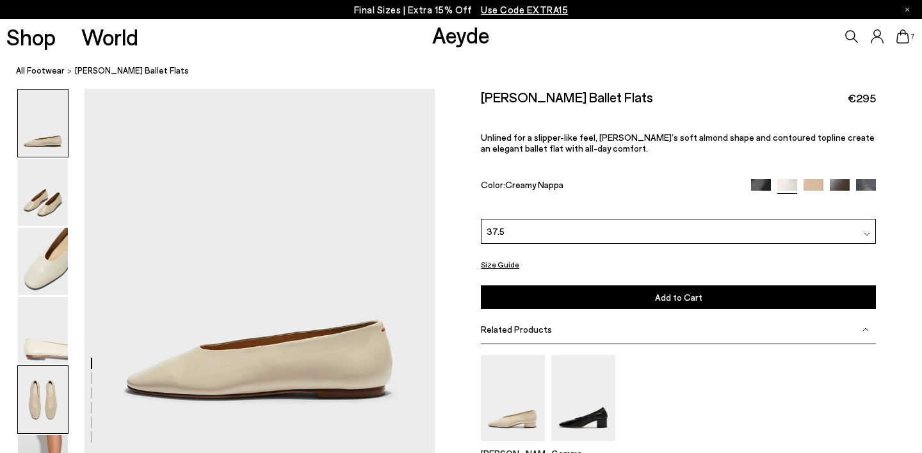
click at [65, 383] on img at bounding box center [43, 399] width 50 height 67
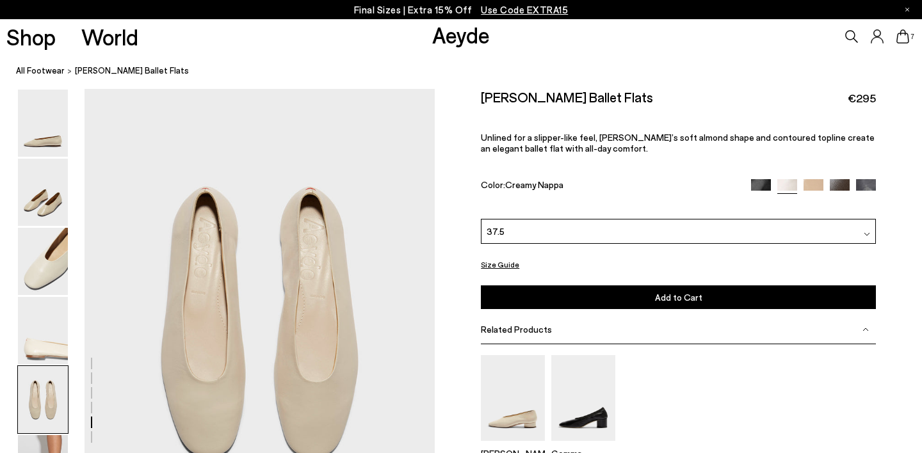
click at [905, 37] on icon at bounding box center [903, 36] width 13 height 14
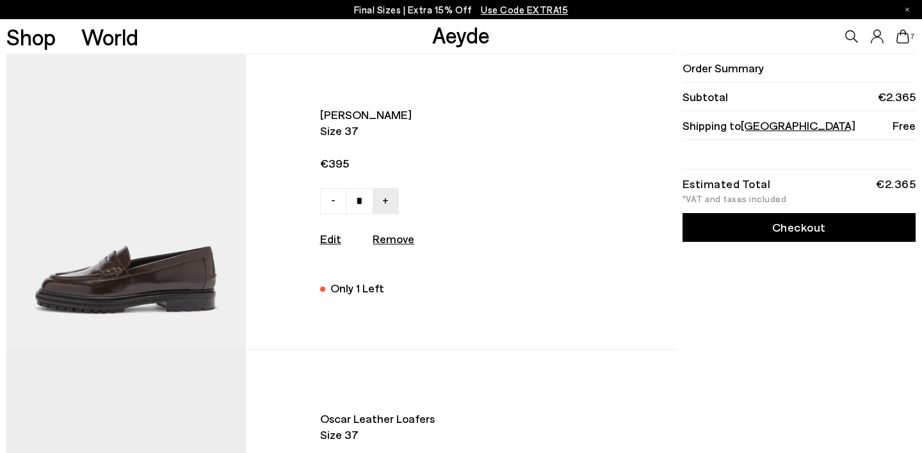
click at [155, 241] on img at bounding box center [125, 201] width 239 height 295
click at [391, 239] on u "Remove" at bounding box center [394, 239] width 42 height 14
type input "*"
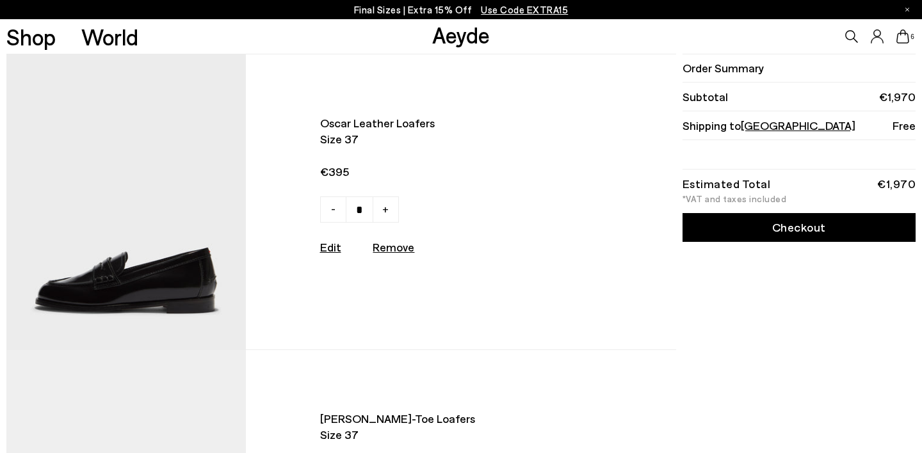
click at [163, 261] on img at bounding box center [125, 201] width 239 height 295
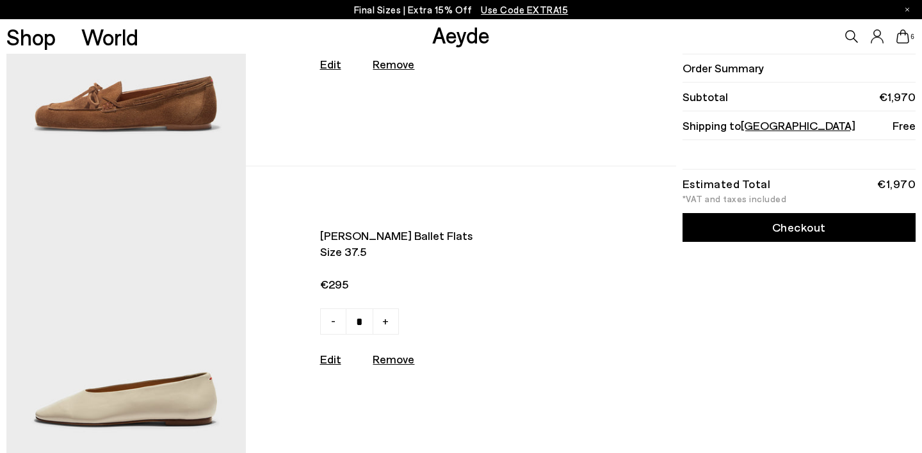
scroll to position [1076, 0]
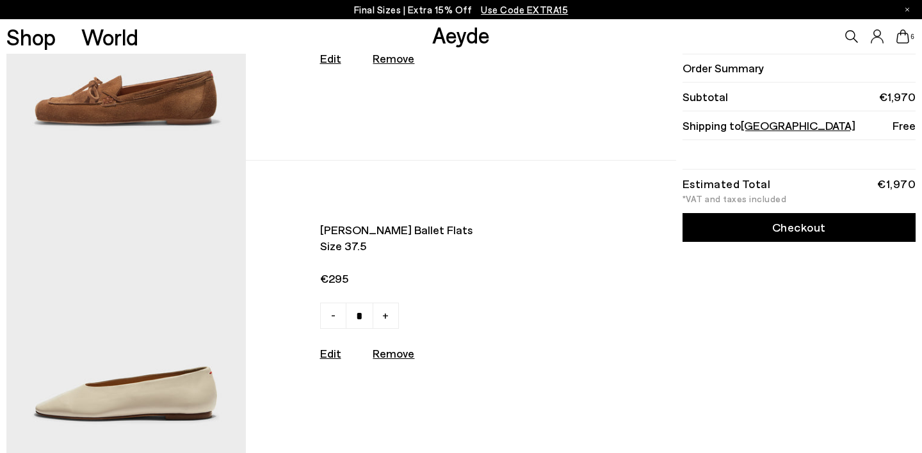
click at [398, 355] on u "Remove" at bounding box center [394, 353] width 42 height 14
type input "*"
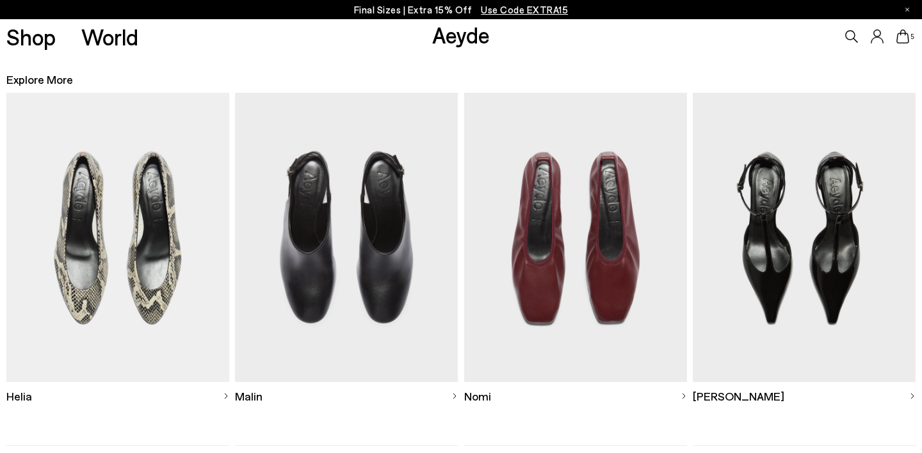
scroll to position [1533, 0]
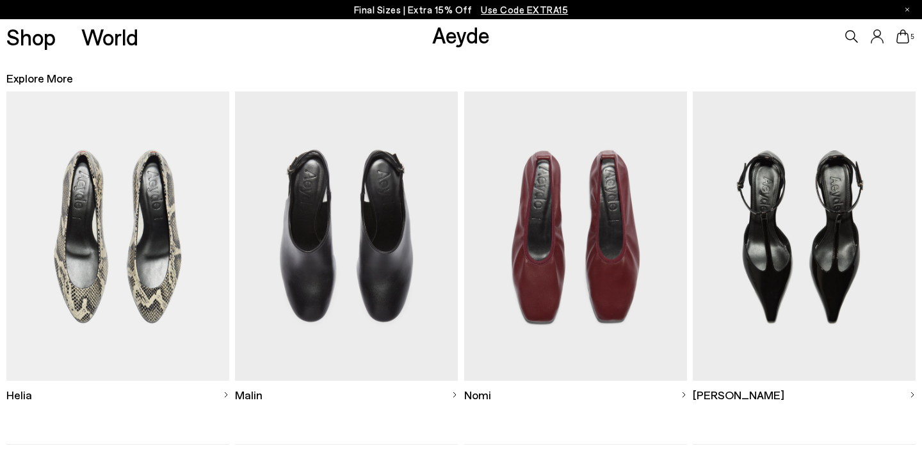
click at [546, 257] on img at bounding box center [575, 236] width 223 height 289
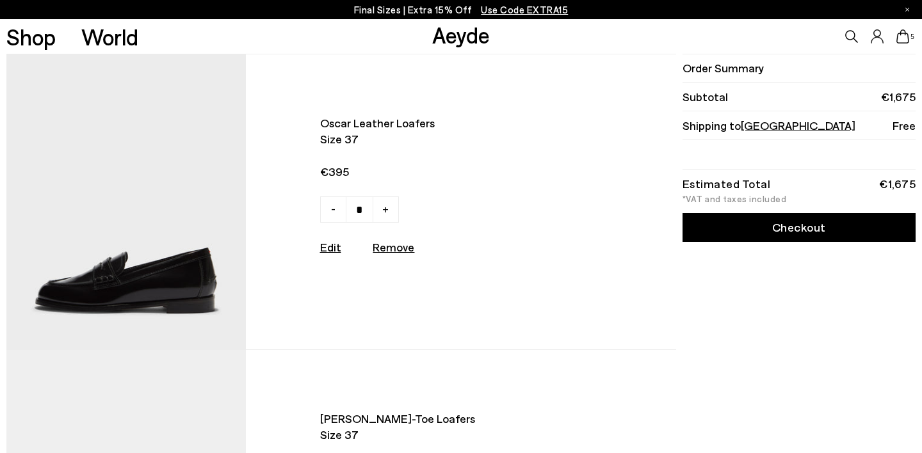
scroll to position [0, 0]
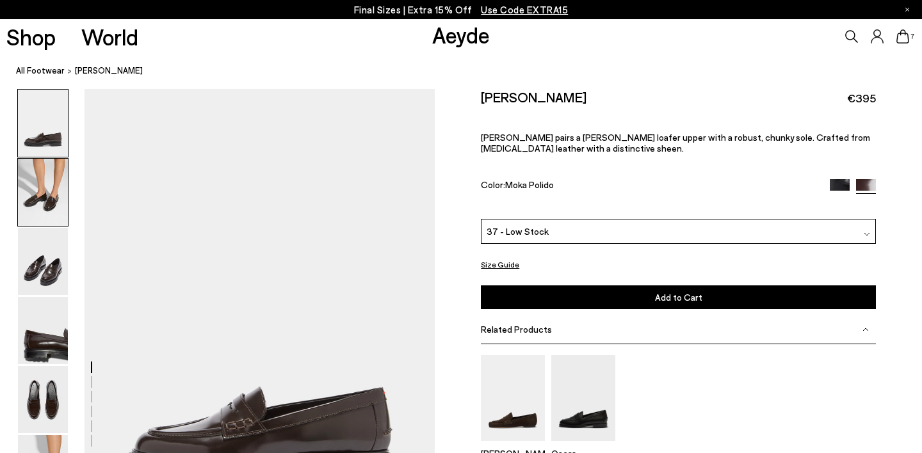
click at [46, 200] on img at bounding box center [43, 192] width 50 height 67
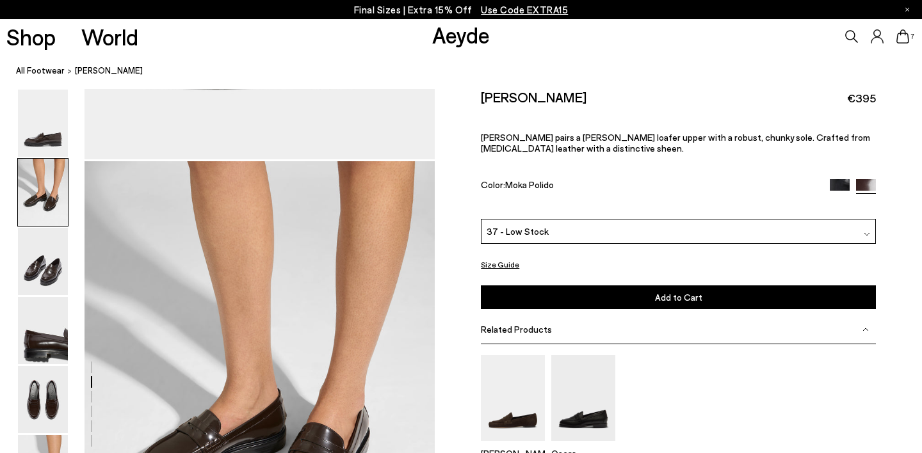
scroll to position [469, 0]
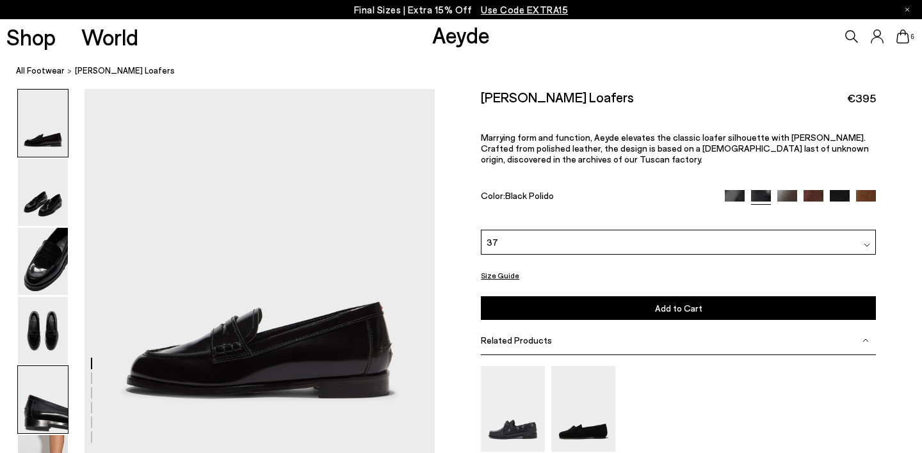
click at [53, 393] on img at bounding box center [43, 399] width 50 height 67
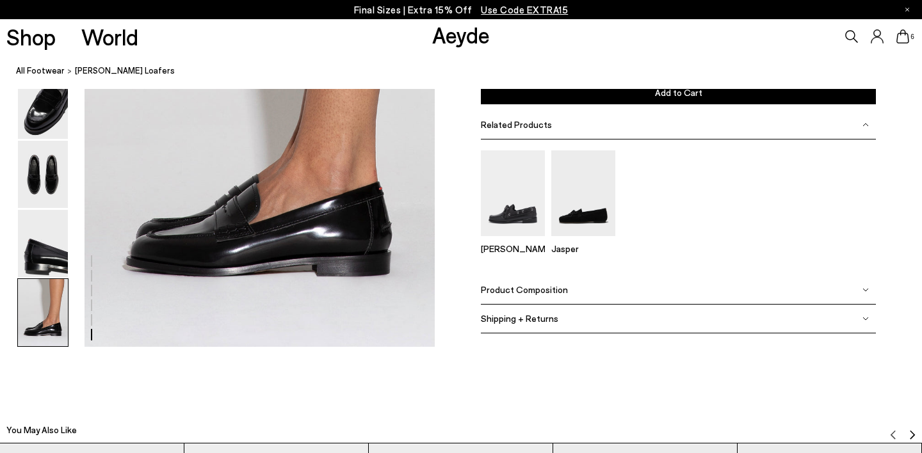
scroll to position [2444, 0]
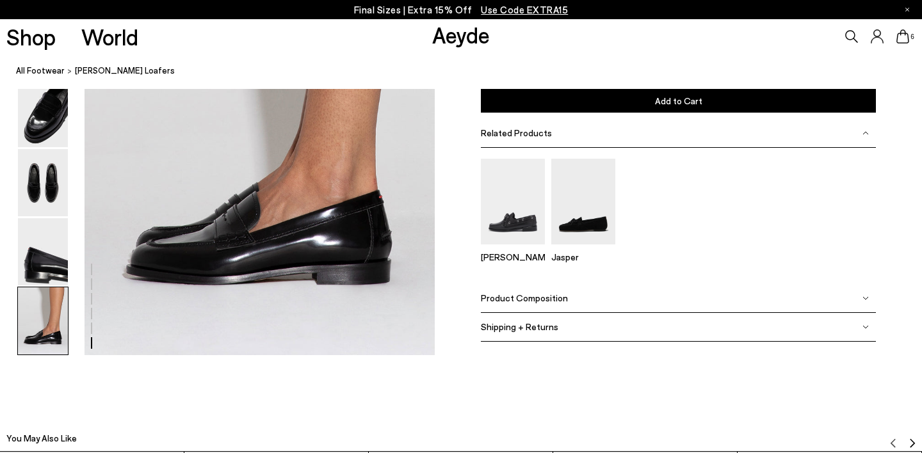
click at [43, 325] on img at bounding box center [43, 321] width 50 height 67
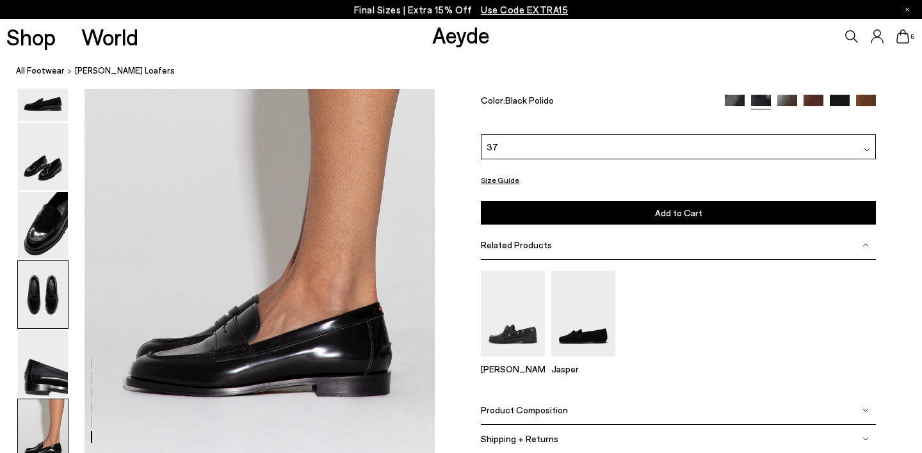
click at [40, 288] on img at bounding box center [43, 294] width 50 height 67
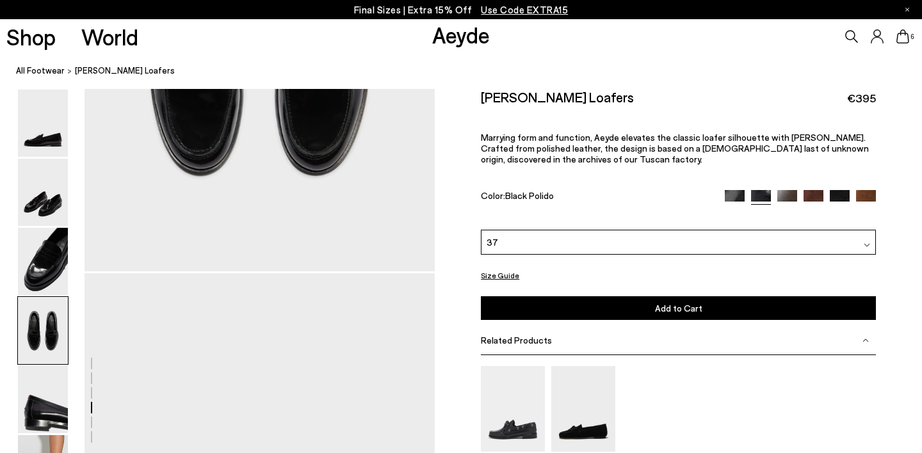
scroll to position [1305, 0]
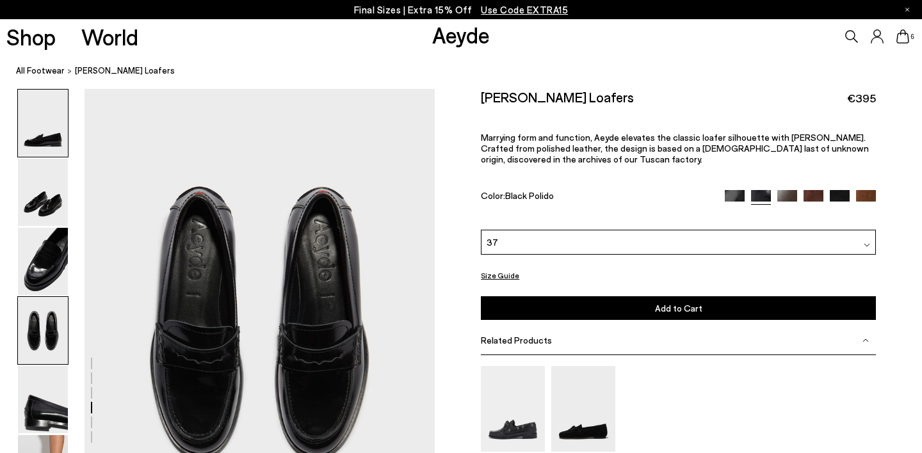
click at [39, 146] on img at bounding box center [43, 123] width 50 height 67
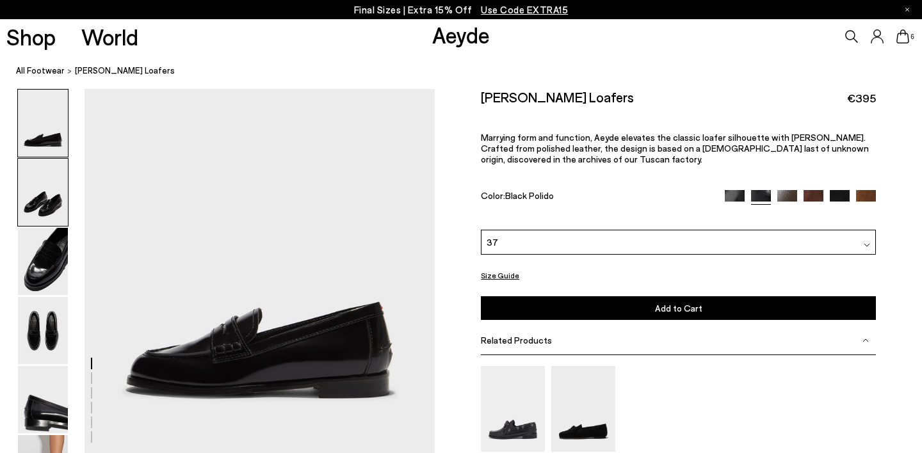
click at [40, 207] on img at bounding box center [43, 192] width 50 height 67
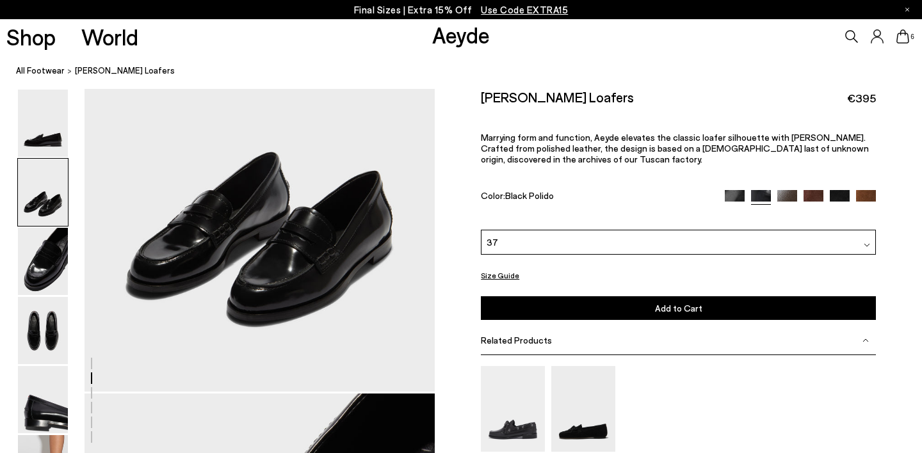
scroll to position [532, 0]
